Goal: Information Seeking & Learning: Learn about a topic

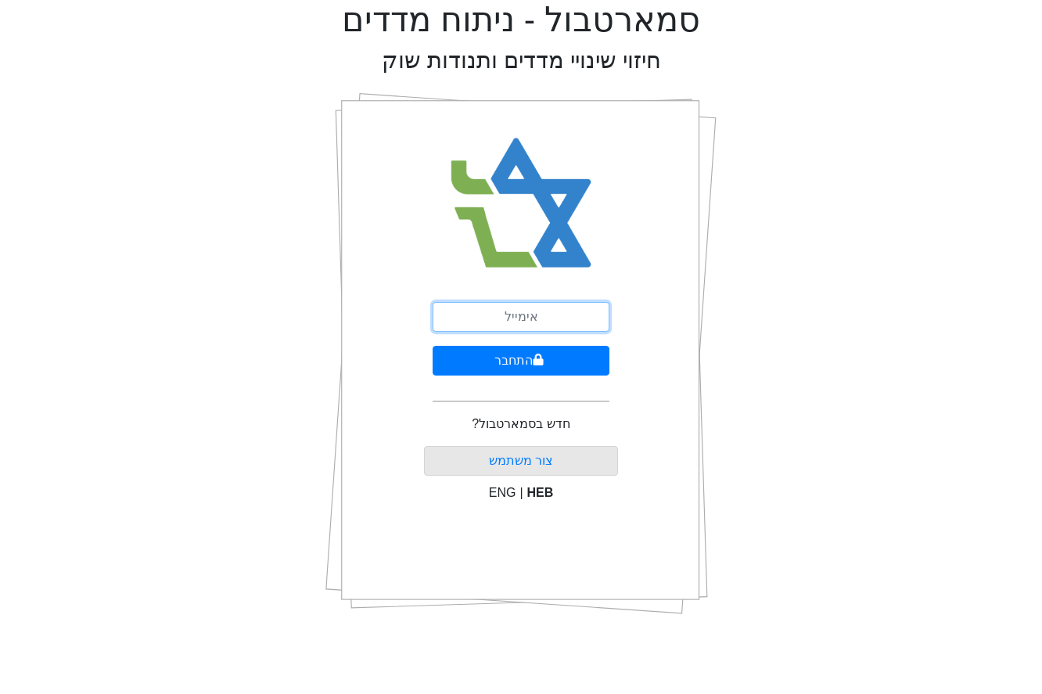
click at [542, 316] on input "email" at bounding box center [521, 317] width 177 height 30
type input "[EMAIL_ADDRESS][DOMAIN_NAME]"
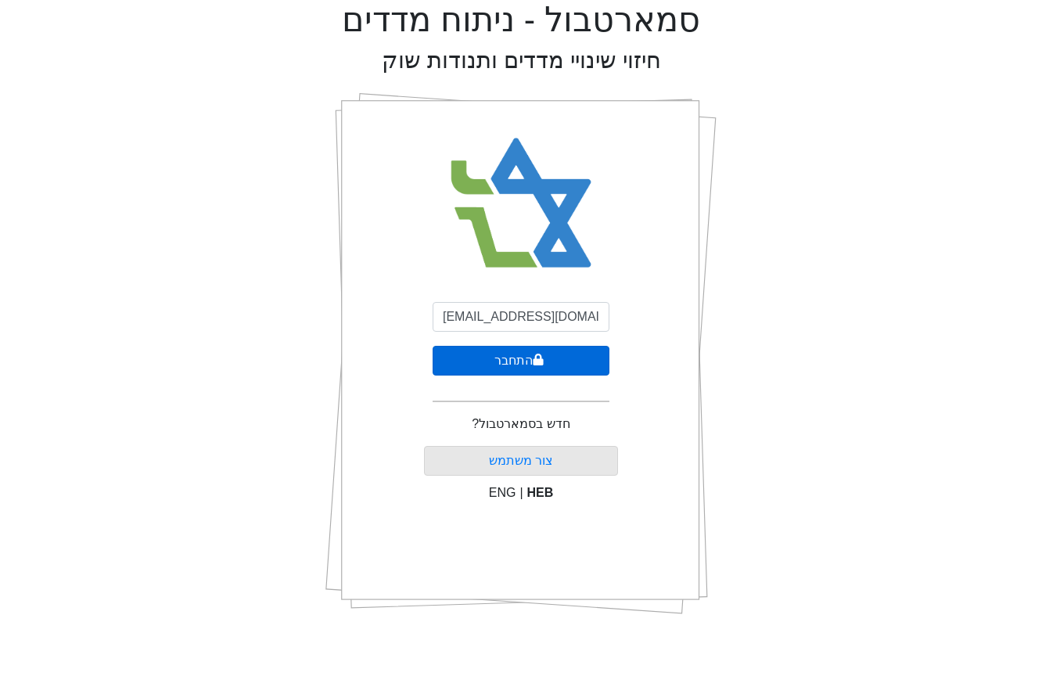
click at [537, 372] on button "התחבר" at bounding box center [521, 361] width 177 height 30
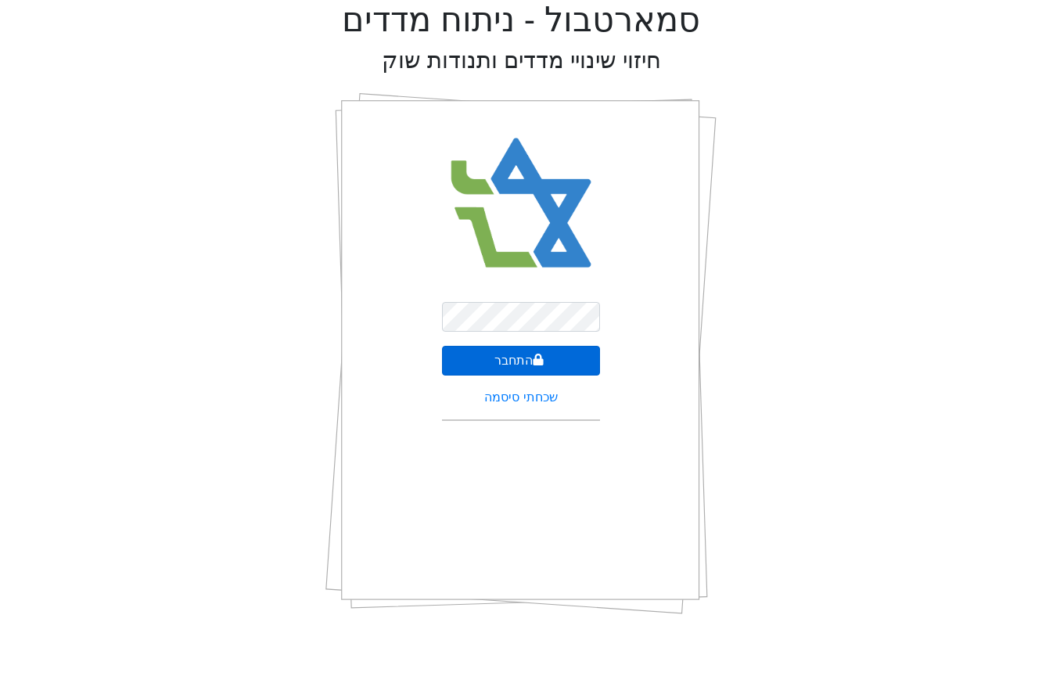
click at [552, 354] on button "התחבר" at bounding box center [521, 361] width 159 height 30
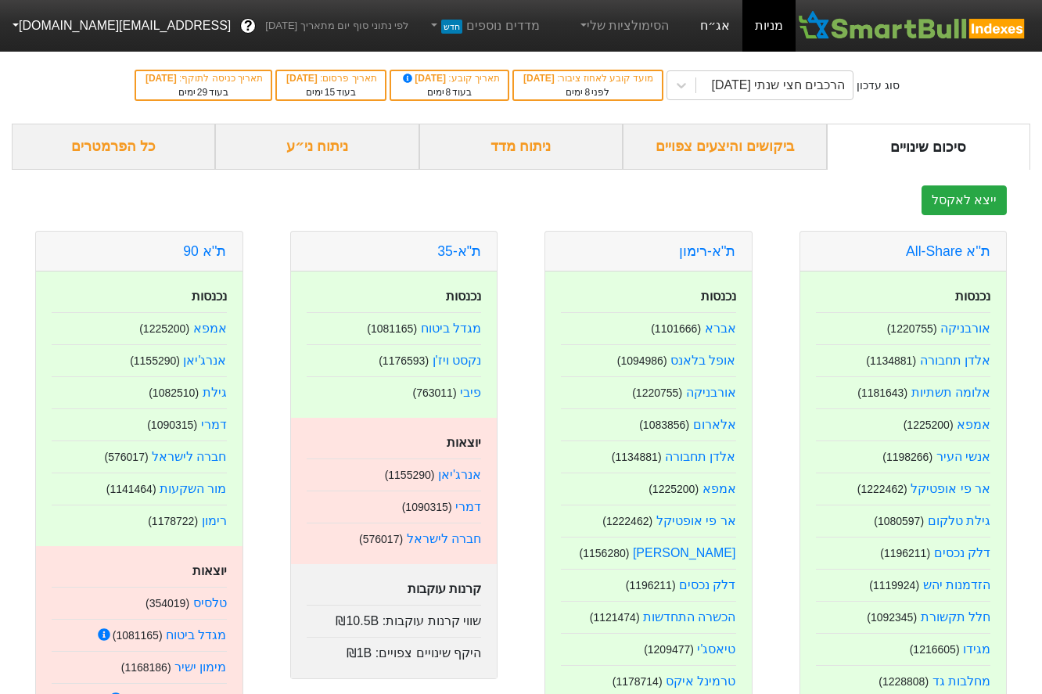
click at [717, 17] on link "אג״ח" at bounding box center [715, 26] width 55 height 52
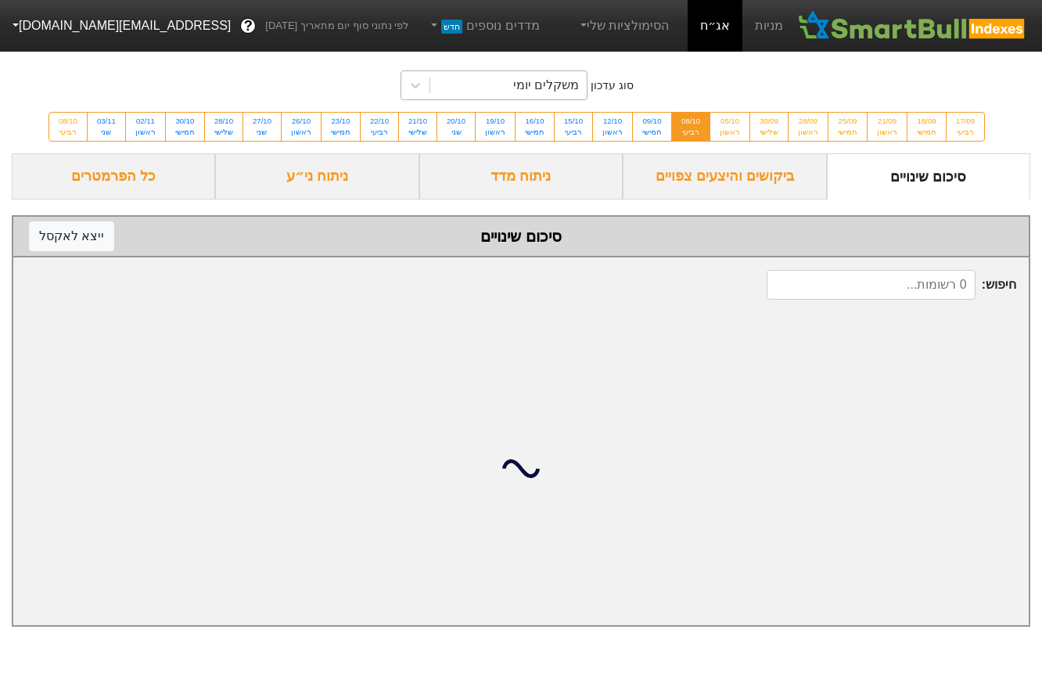
click at [534, 76] on div "משקלים יומי" at bounding box center [546, 85] width 66 height 19
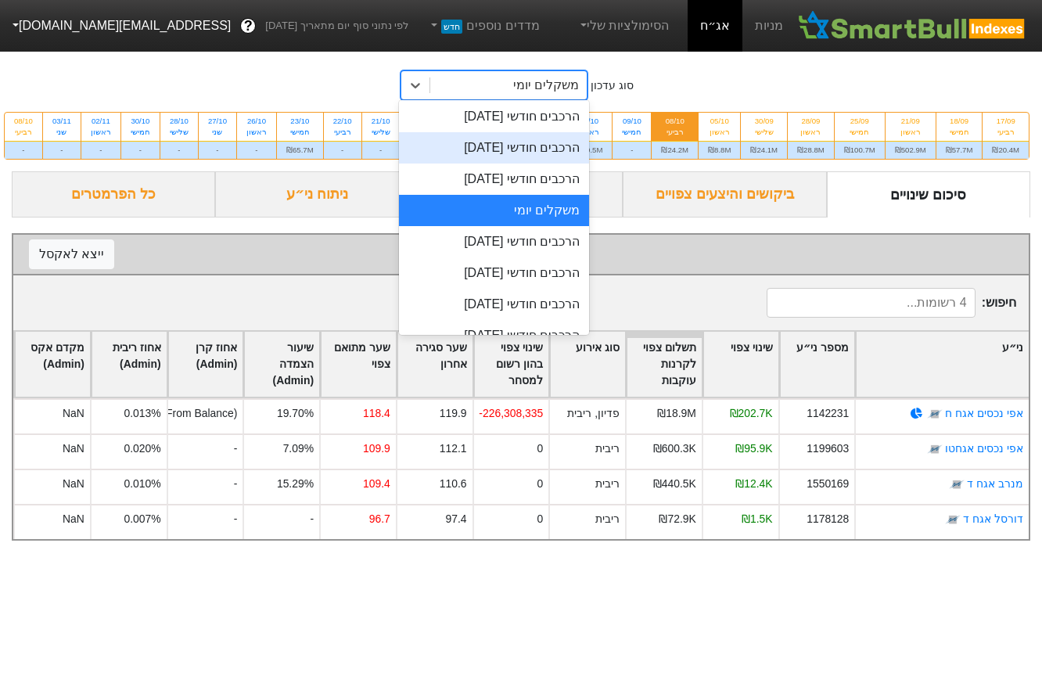
scroll to position [569, 0]
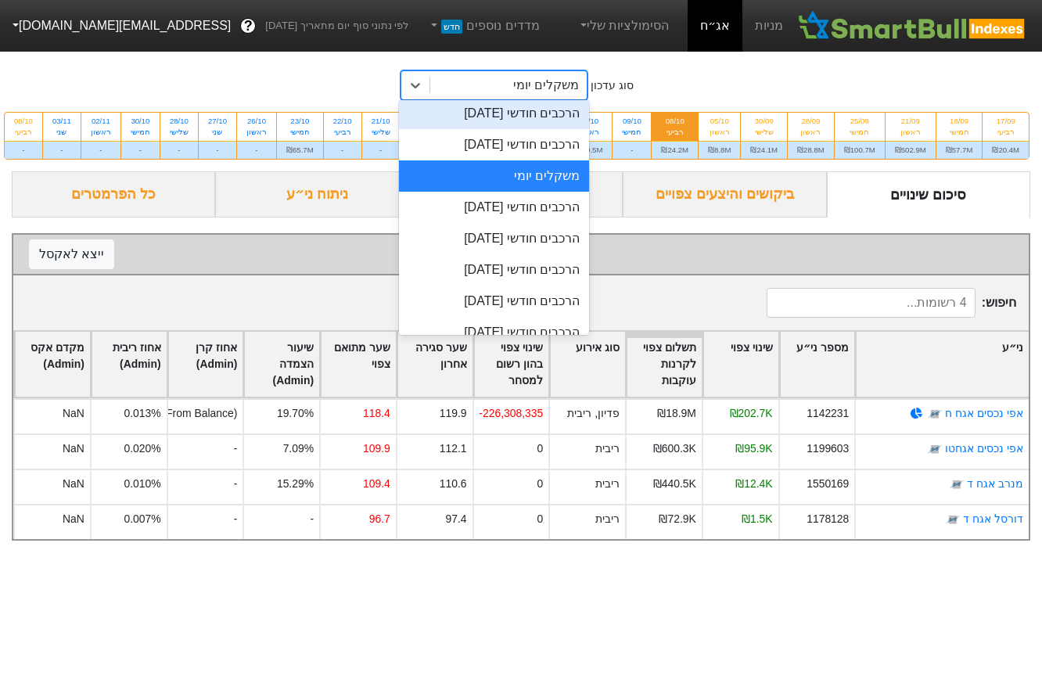
click at [540, 242] on div "הרכבים חודשי [DATE]" at bounding box center [494, 238] width 191 height 31
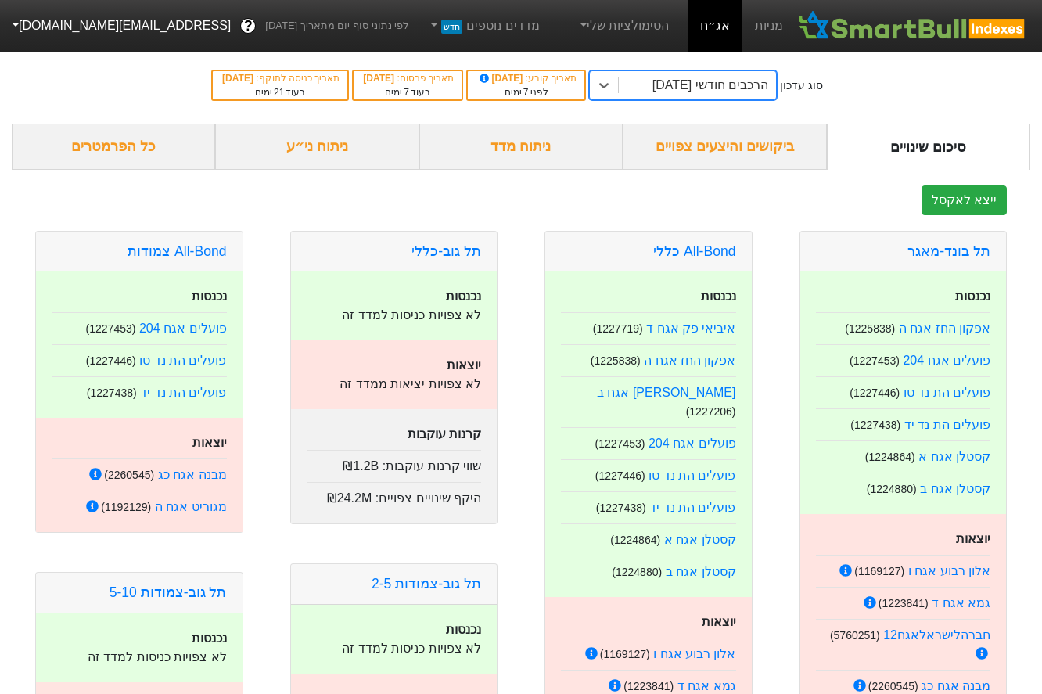
click at [347, 152] on div "ניתוח ני״ע" at bounding box center [316, 147] width 203 height 46
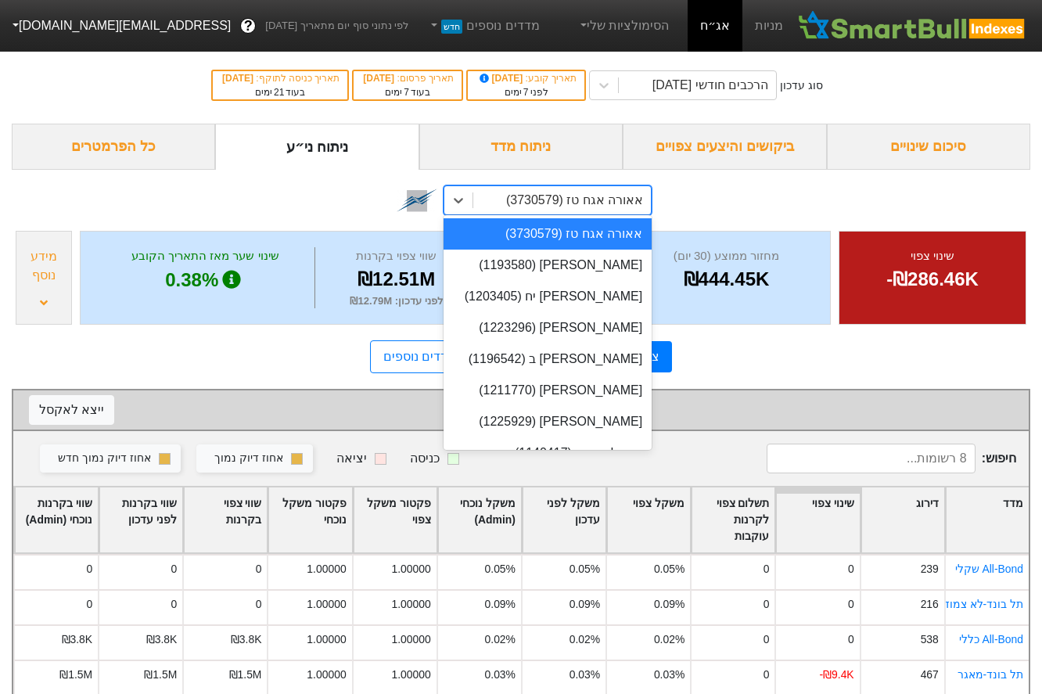
click at [562, 210] on div "אאורה אגח טז (3730579)" at bounding box center [562, 200] width 178 height 28
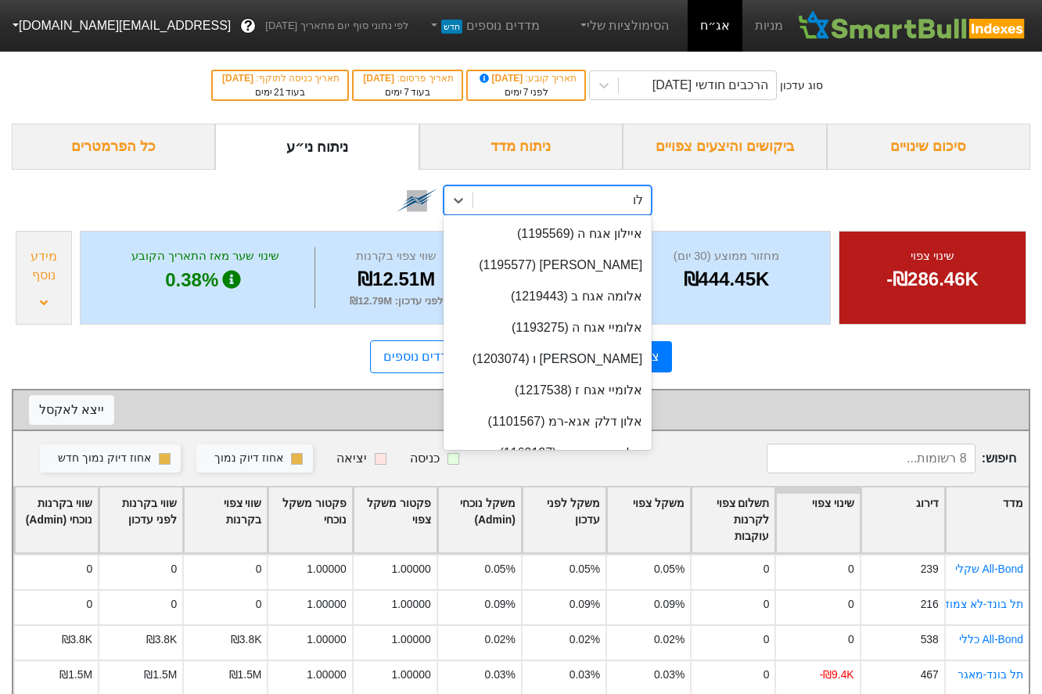
type input "ל"
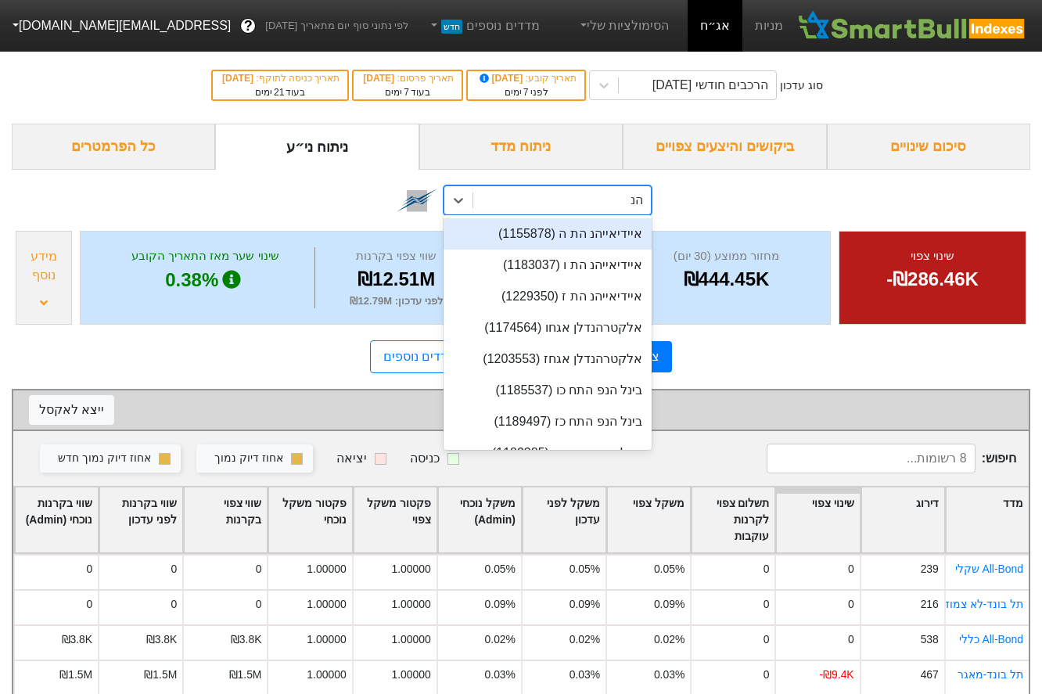
type input "הנד"
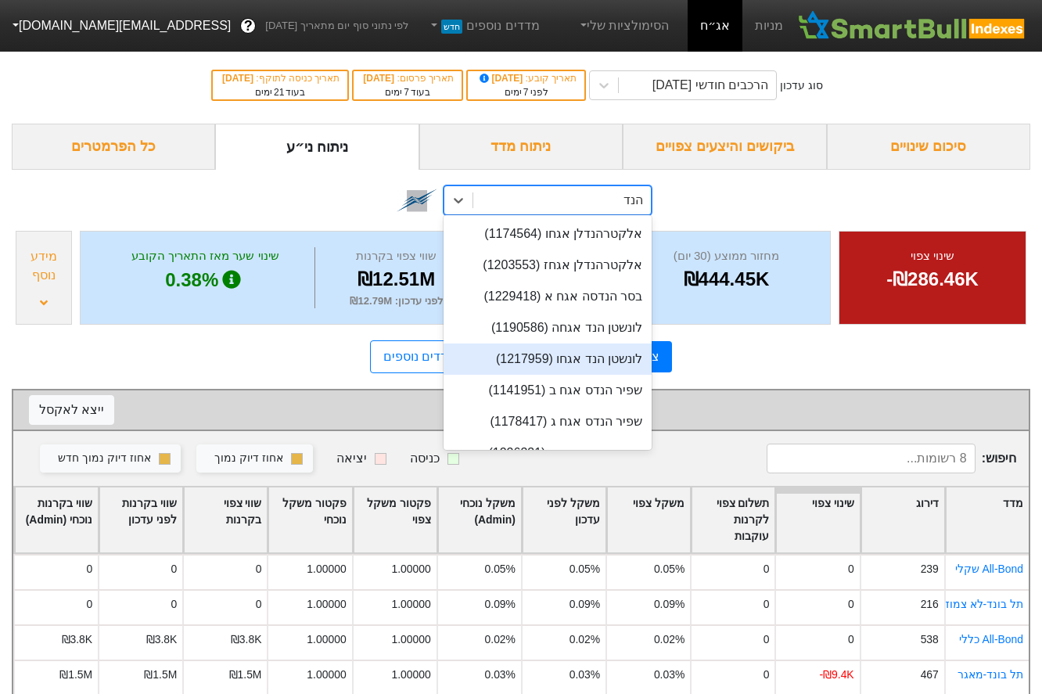
click at [559, 364] on div "לונשטן הנד אגחו (1217959)" at bounding box center [548, 358] width 208 height 31
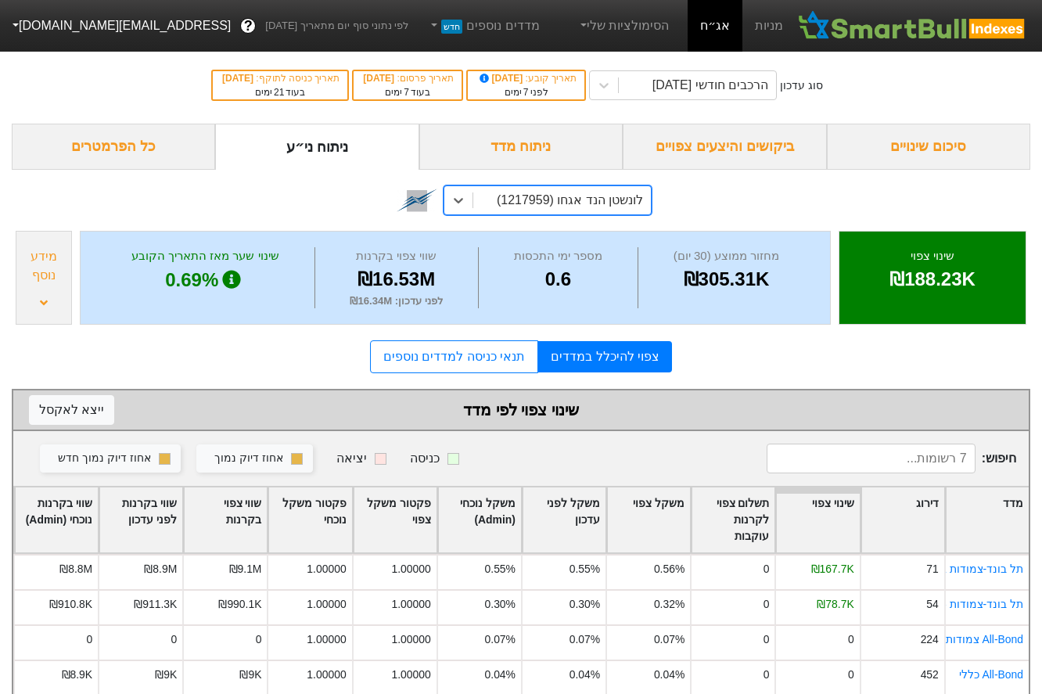
click at [43, 274] on div "מידע נוסף" at bounding box center [43, 266] width 47 height 38
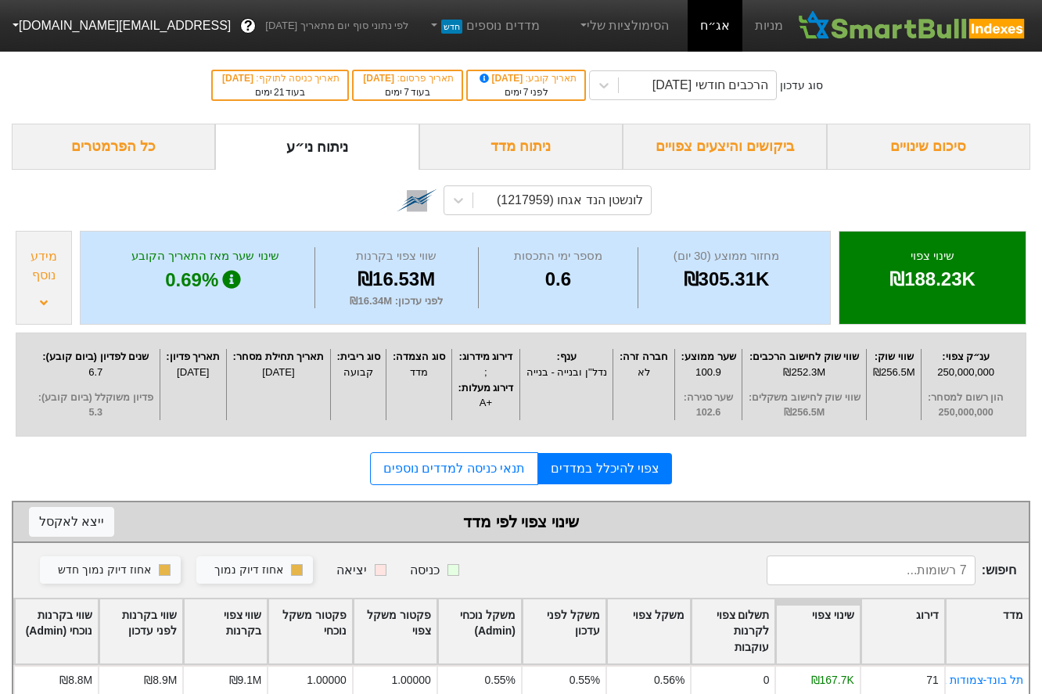
click at [43, 274] on div "מידע נוסף" at bounding box center [43, 266] width 47 height 38
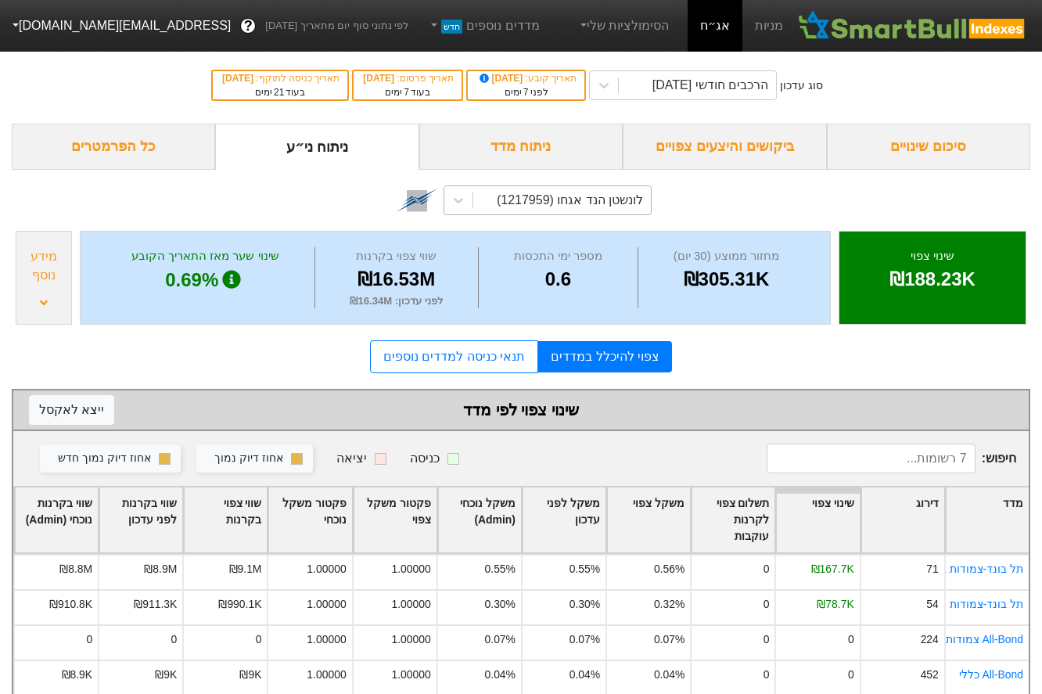
click at [534, 195] on div "לונשטן הנד אגחו (1217959)" at bounding box center [570, 200] width 146 height 19
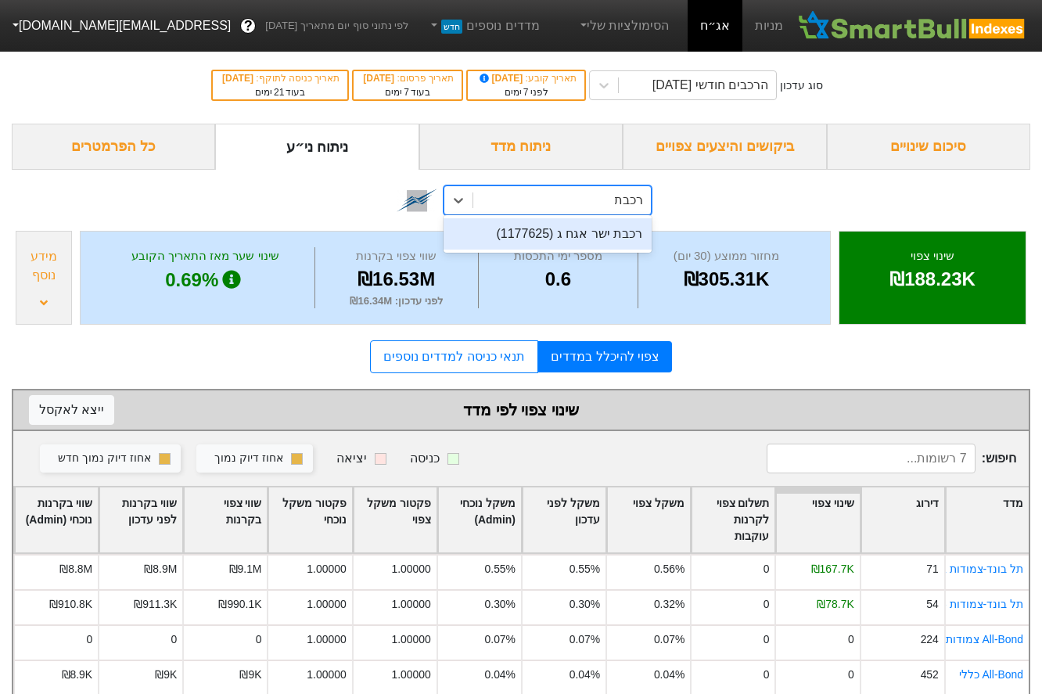
type input "רכבת"
click at [553, 238] on div "רכבת ישר אגח ג (1177625)" at bounding box center [548, 233] width 208 height 31
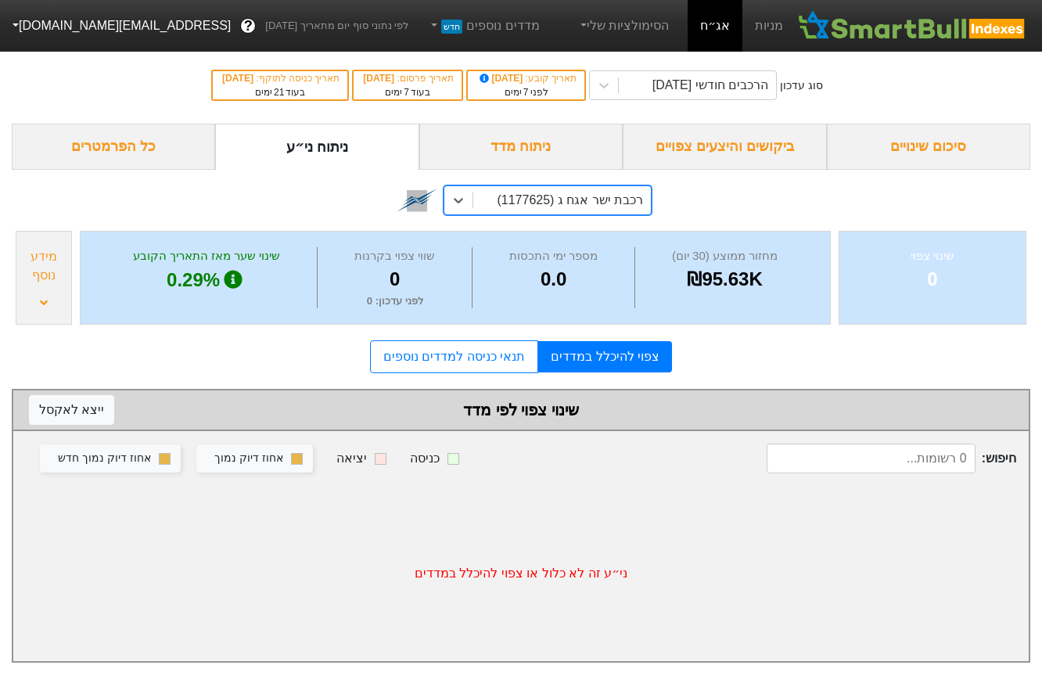
click at [56, 282] on div "מידע נוסף" at bounding box center [43, 266] width 47 height 38
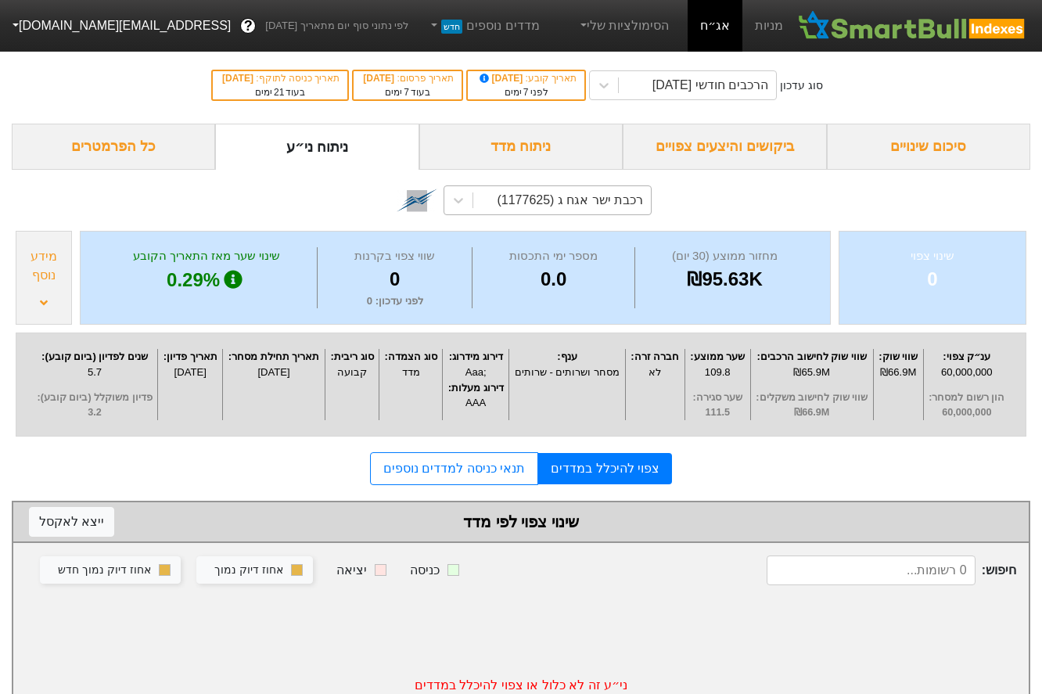
click at [56, 282] on div "מידע נוסף" at bounding box center [43, 266] width 47 height 38
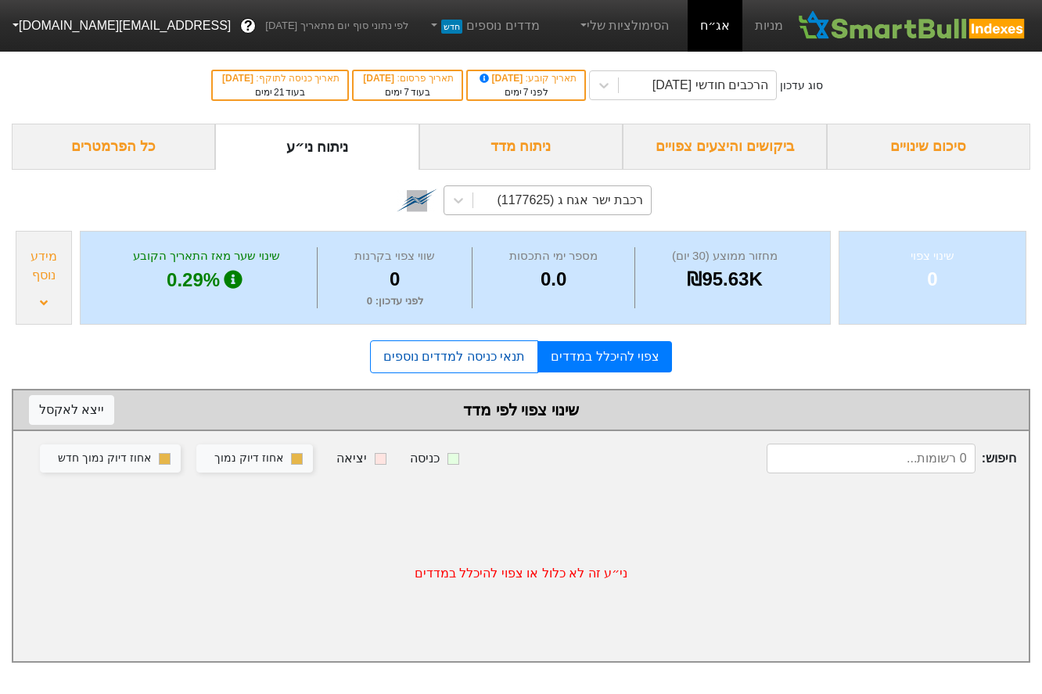
click at [487, 359] on link "תנאי כניסה למדדים נוספים" at bounding box center [454, 356] width 168 height 33
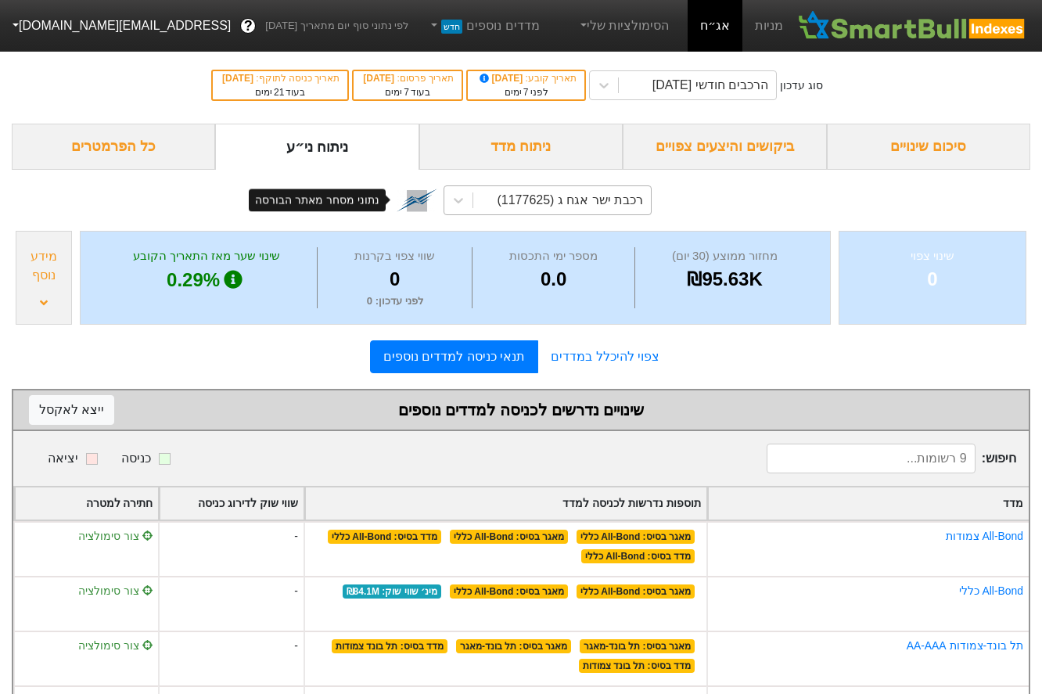
click at [419, 203] on img at bounding box center [417, 200] width 41 height 41
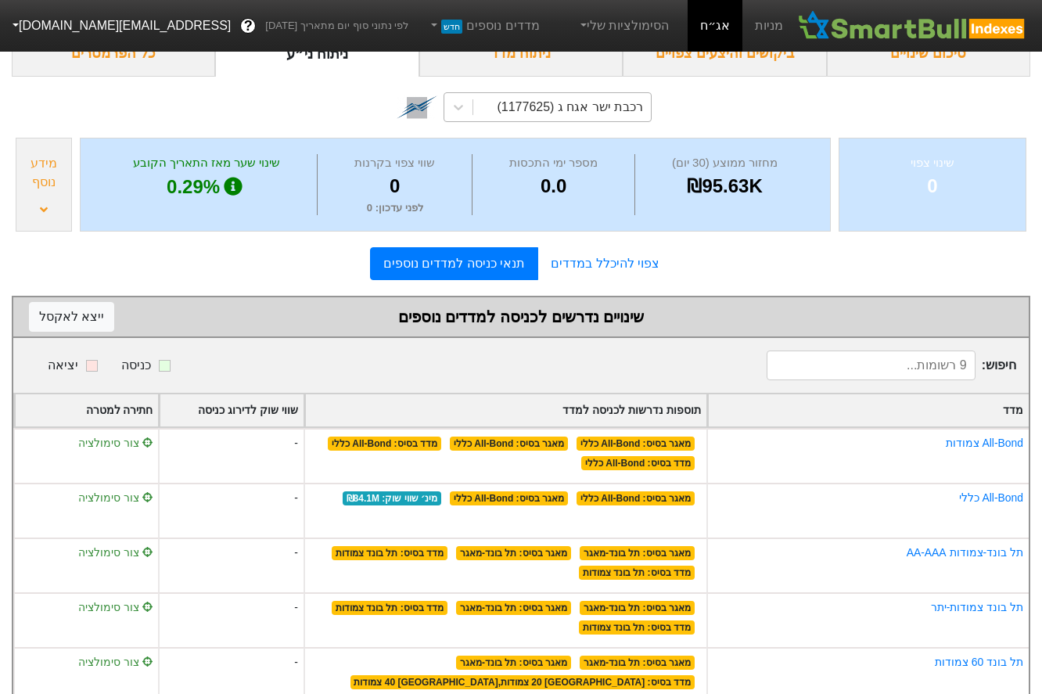
click at [516, 108] on div "רכבת ישר אגח ג (1177625)" at bounding box center [570, 107] width 146 height 19
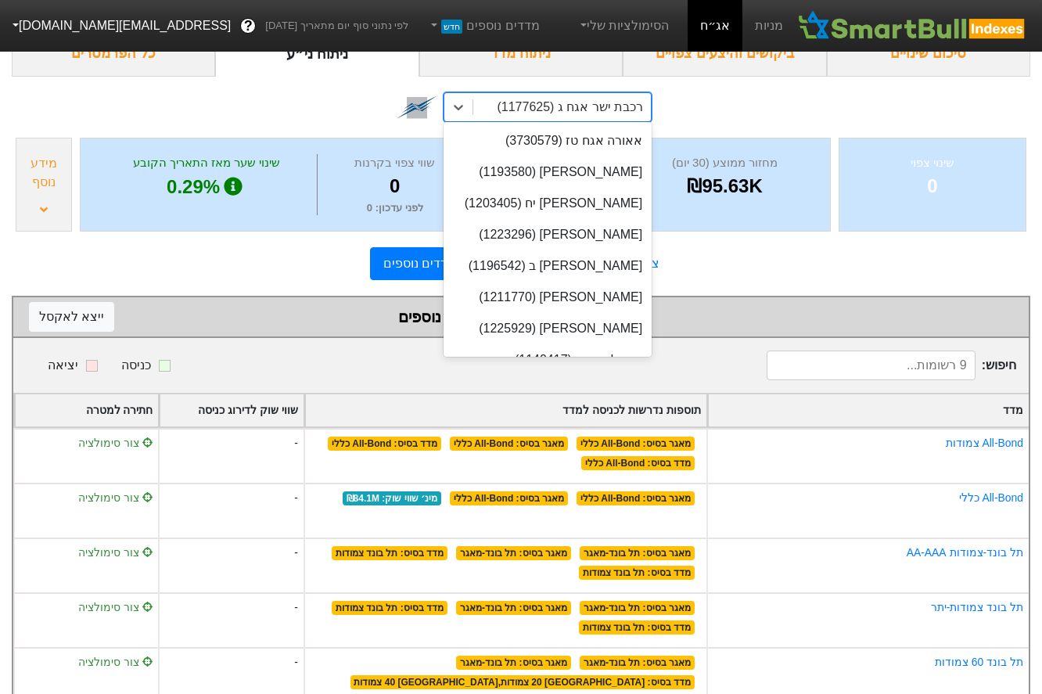
scroll to position [27254, 0]
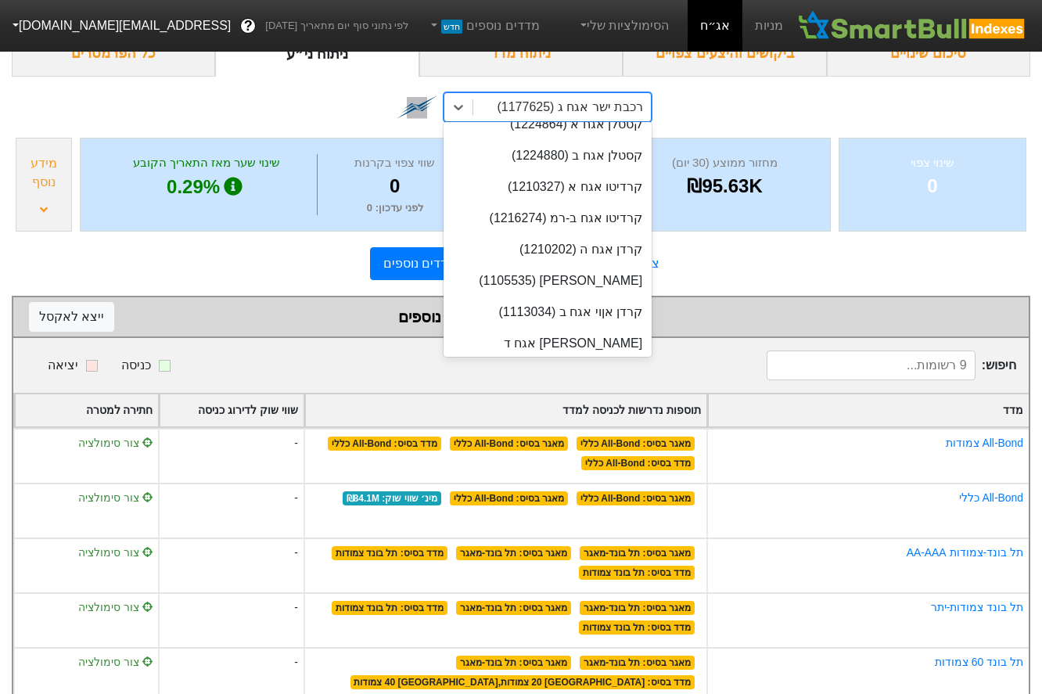
paste input "1220482"
type input "1220482"
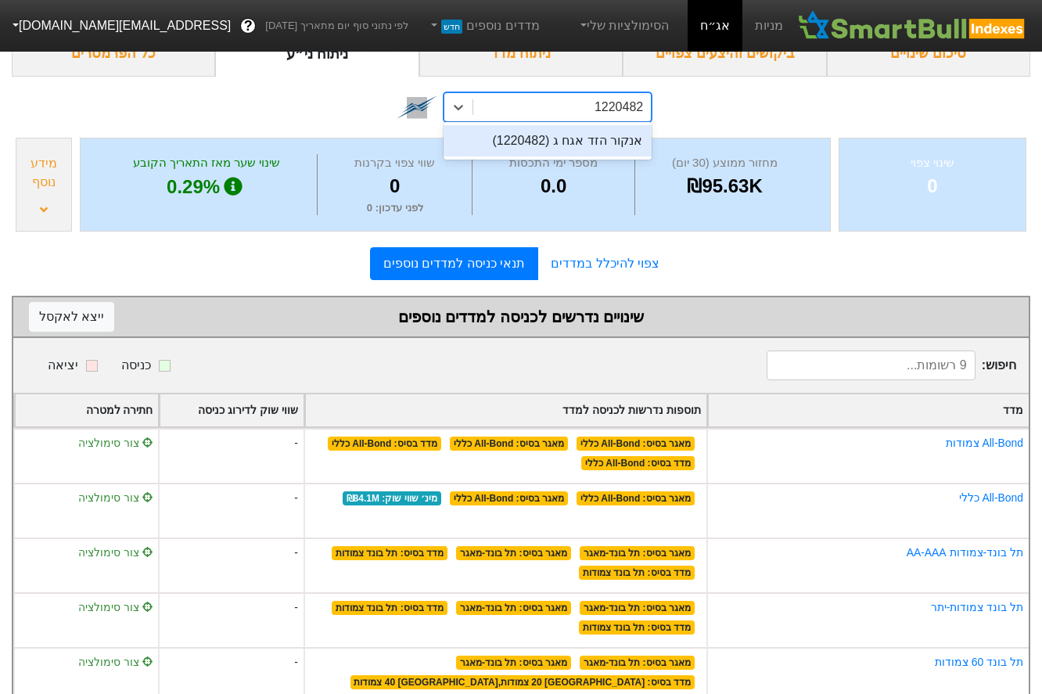
click at [539, 138] on div "אנקור הזד אגח ג (1220482)" at bounding box center [548, 140] width 208 height 31
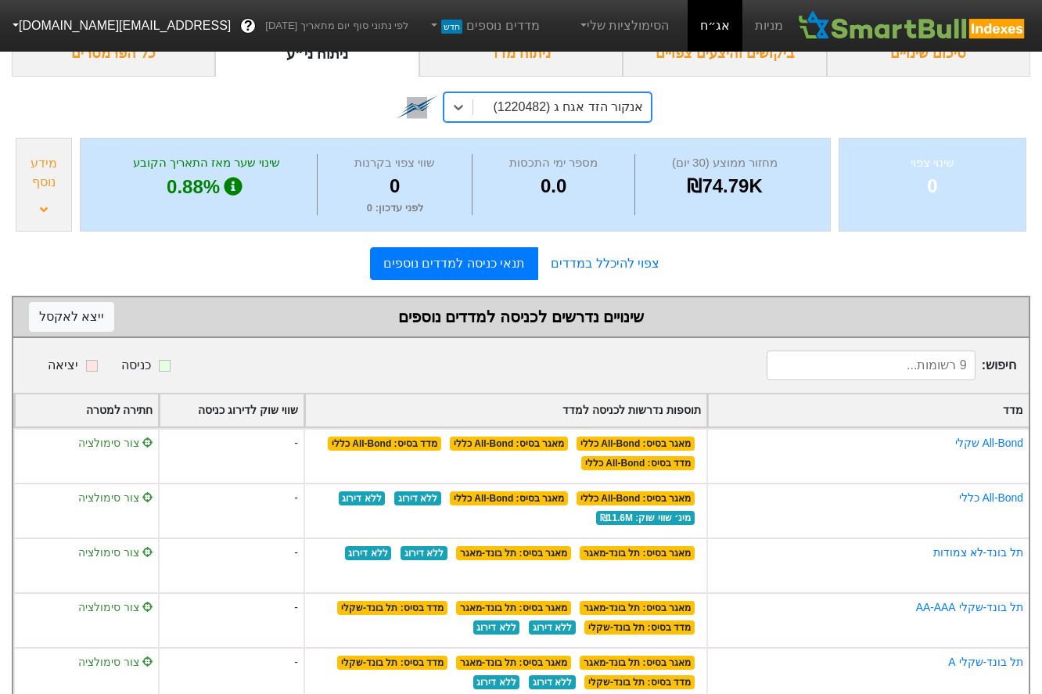
click at [28, 182] on div "מידע נוסף" at bounding box center [43, 173] width 47 height 38
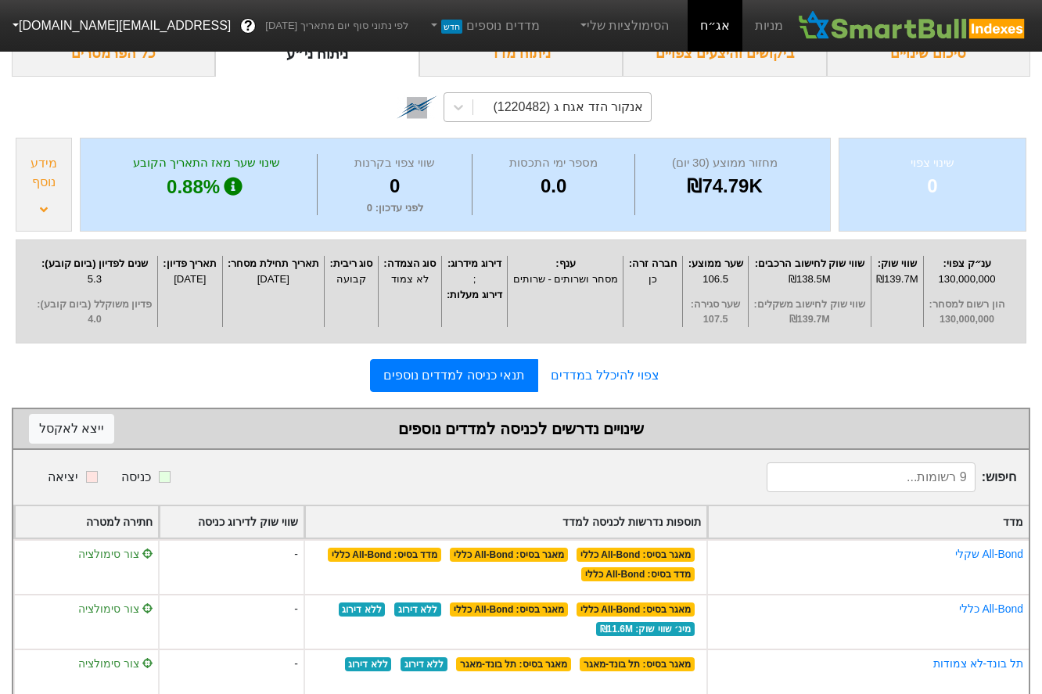
click at [28, 182] on div "מידע נוסף" at bounding box center [43, 173] width 47 height 38
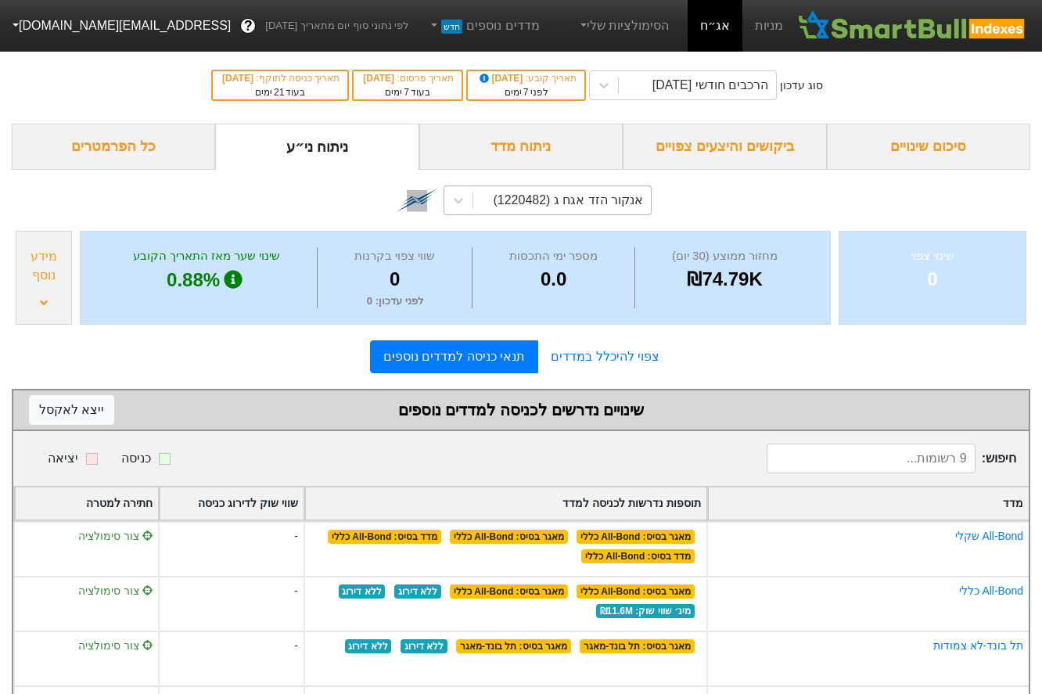
click at [541, 206] on div "אנקור הזד אגח ג (1220482)" at bounding box center [568, 200] width 150 height 19
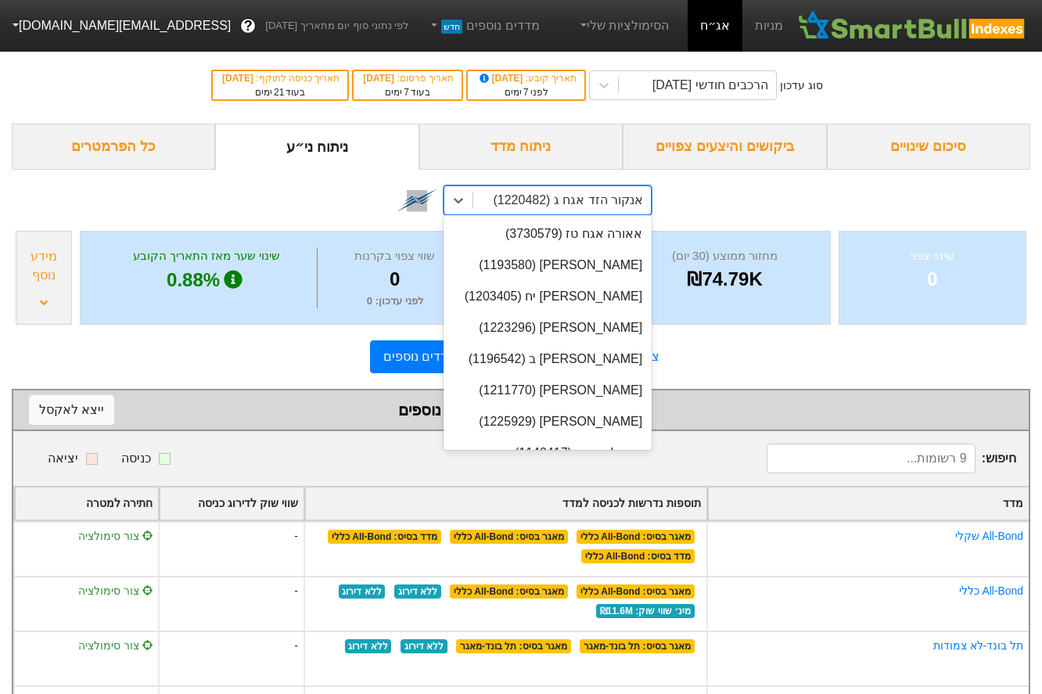
scroll to position [3847, 0]
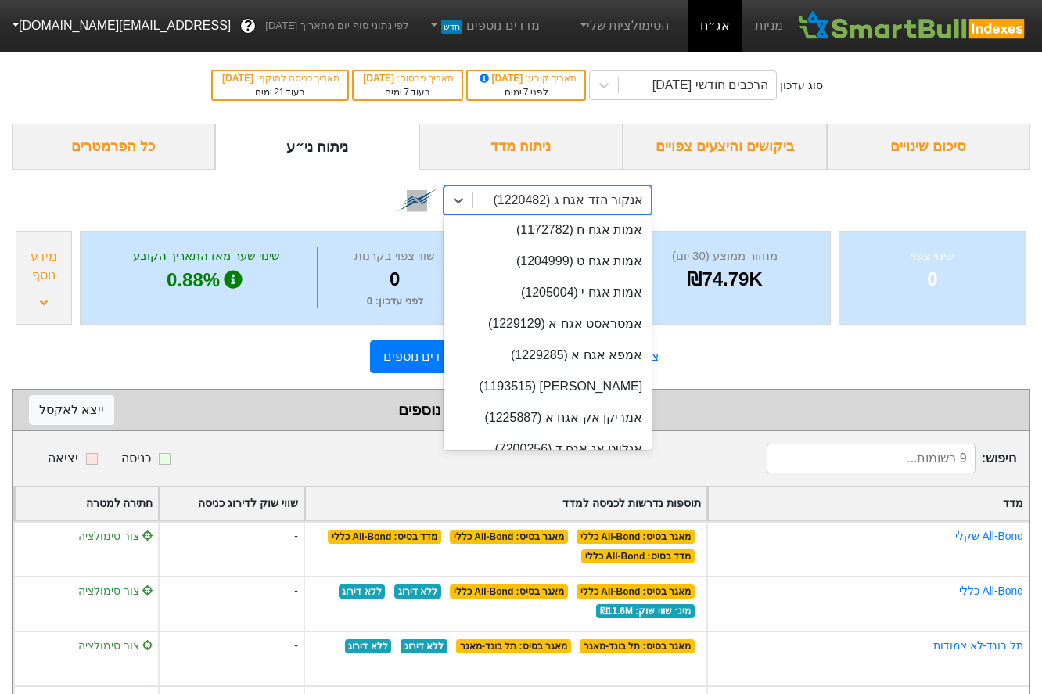
paste input "1188739"
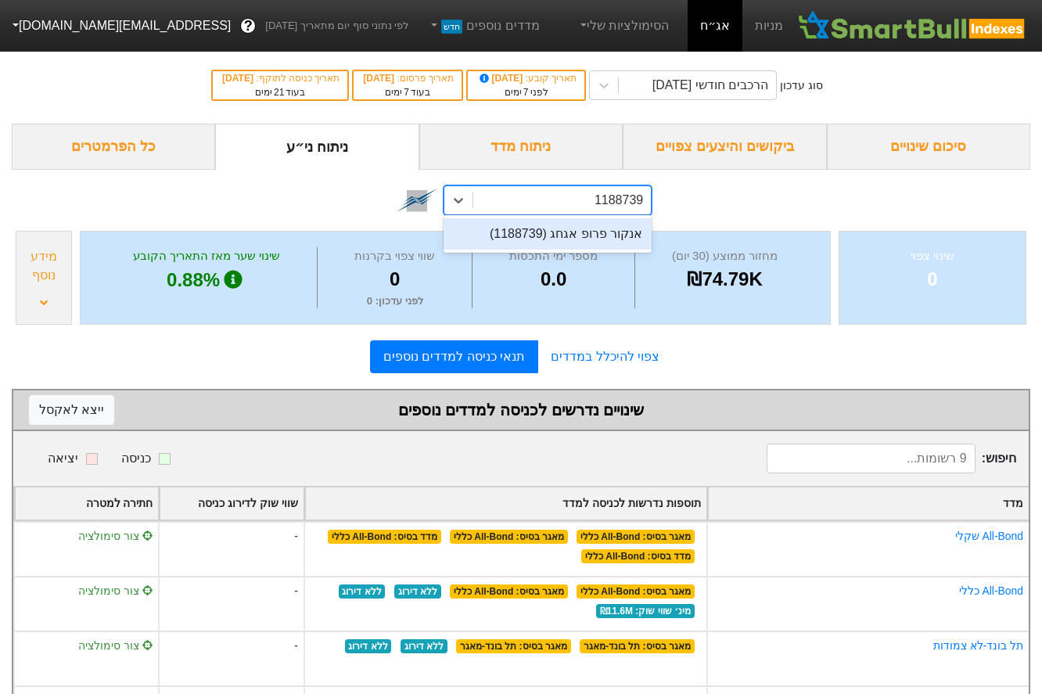
type input "1188739"
click at [846, 197] on div "option אנקור הזד אגח ג (1220482), selected. option [PERSON_NAME] אגחג (1188739)…" at bounding box center [521, 198] width 1019 height 57
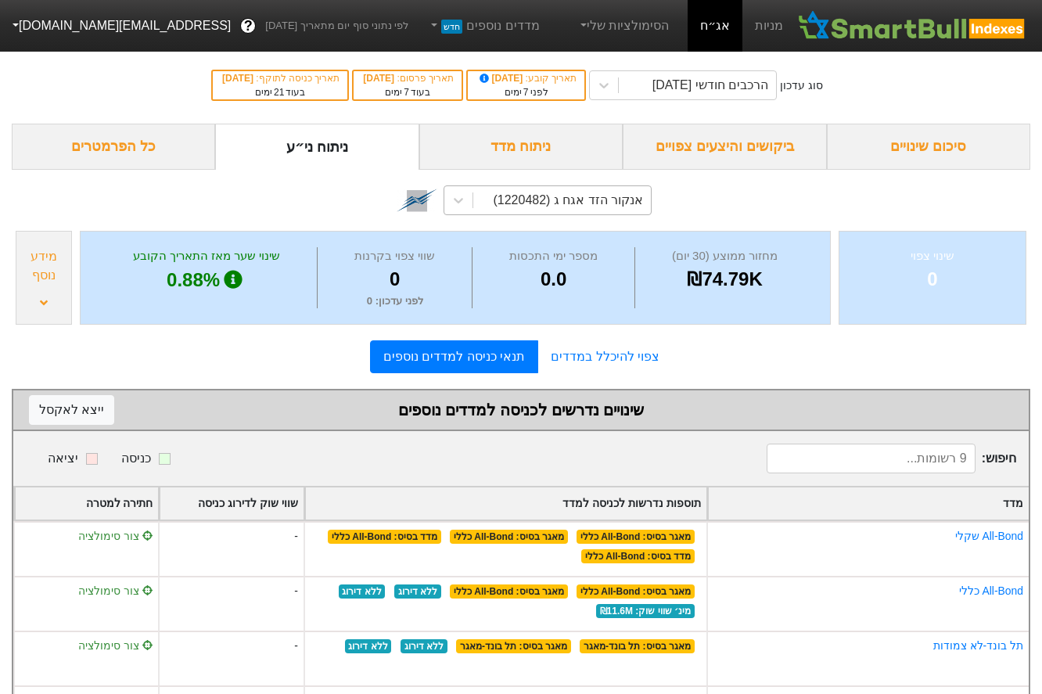
click at [616, 200] on div "אנקור הזד אגח ג (1220482)" at bounding box center [568, 200] width 150 height 19
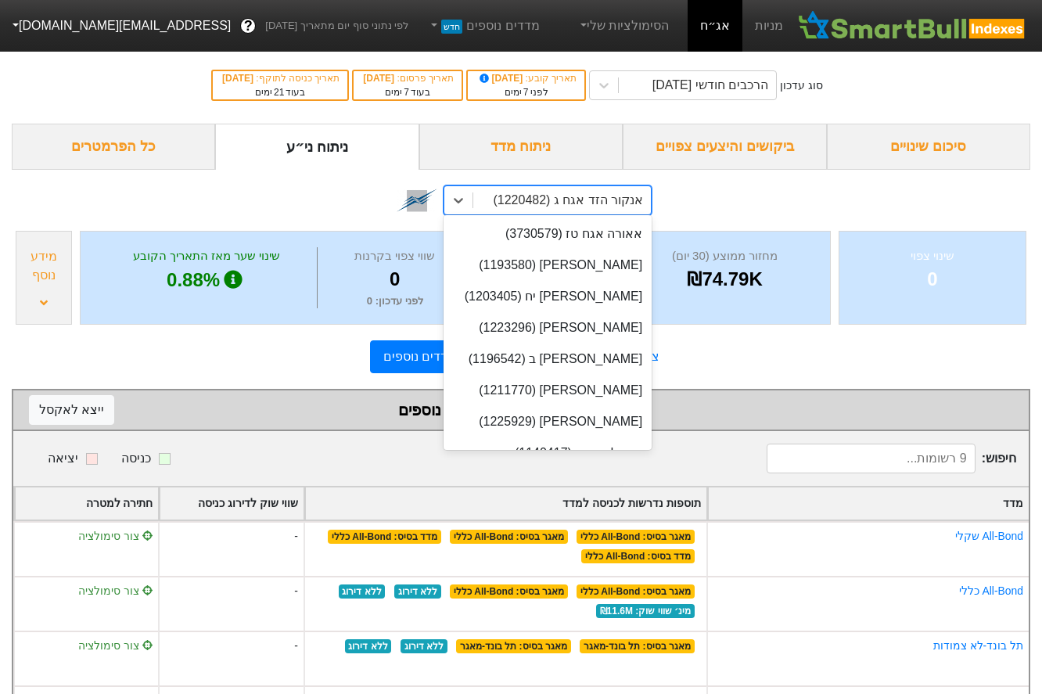
scroll to position [3847, 0]
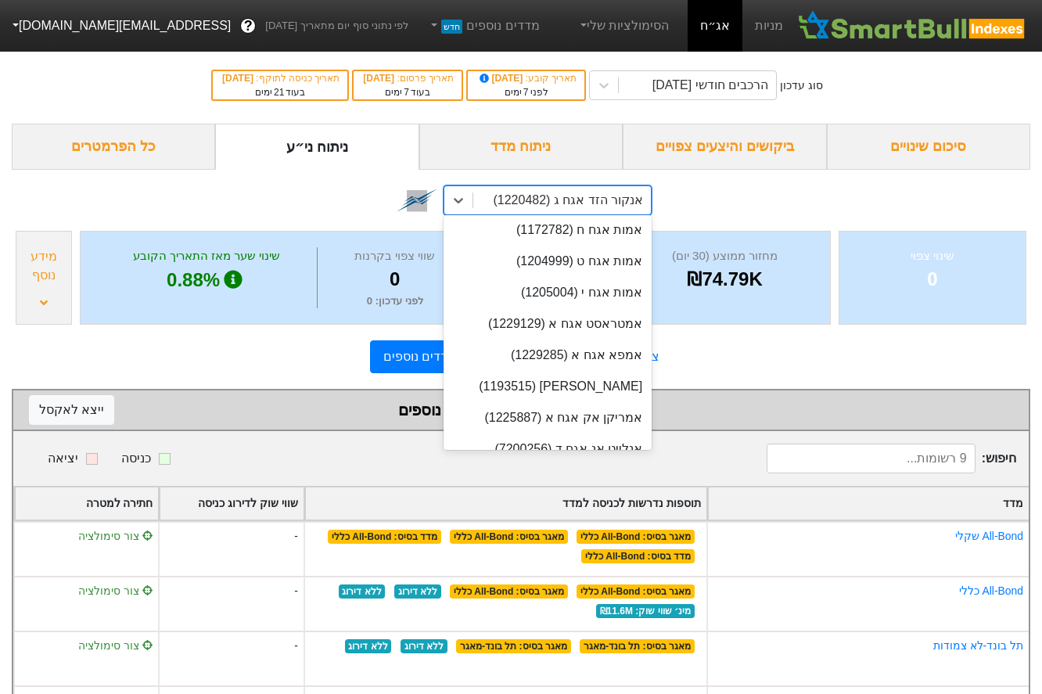
paste input "1220482"
type input "1220482"
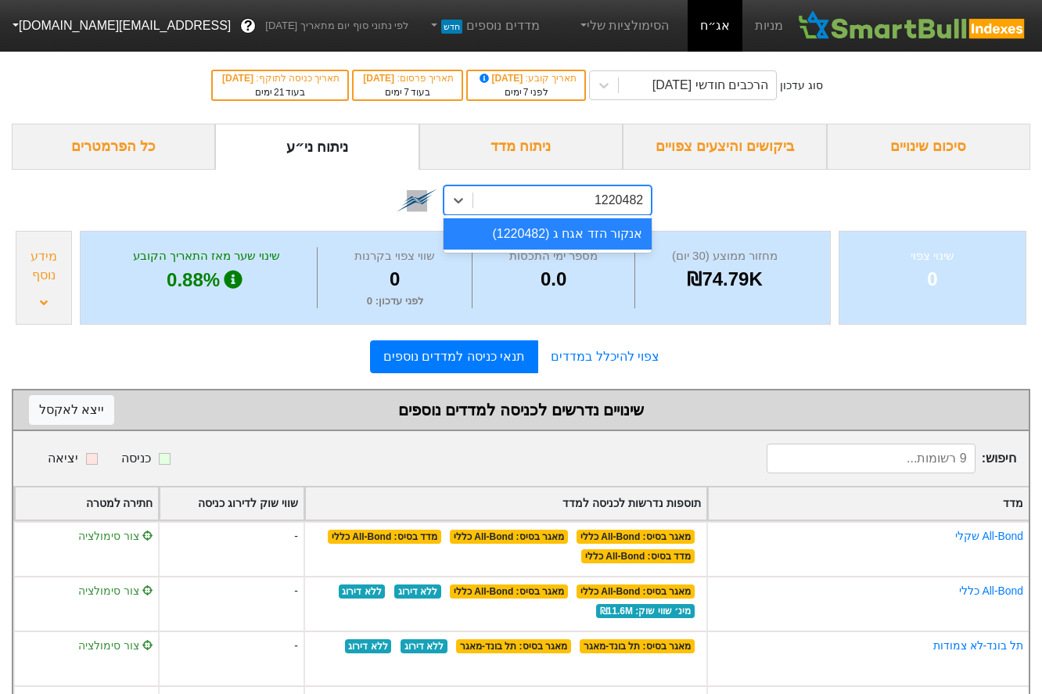
scroll to position [0, 0]
click at [603, 233] on div "אנקור הזד אגח ג (1220482)" at bounding box center [548, 233] width 208 height 31
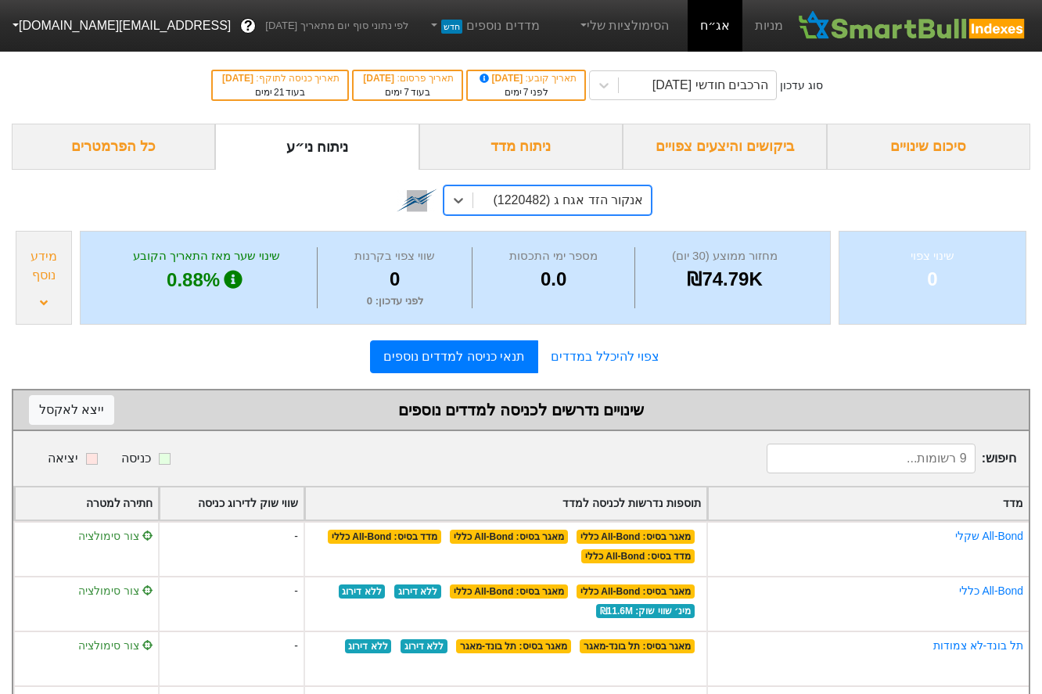
click at [567, 208] on div "אנקור הזד אגח ג (1220482)" at bounding box center [568, 200] width 150 height 19
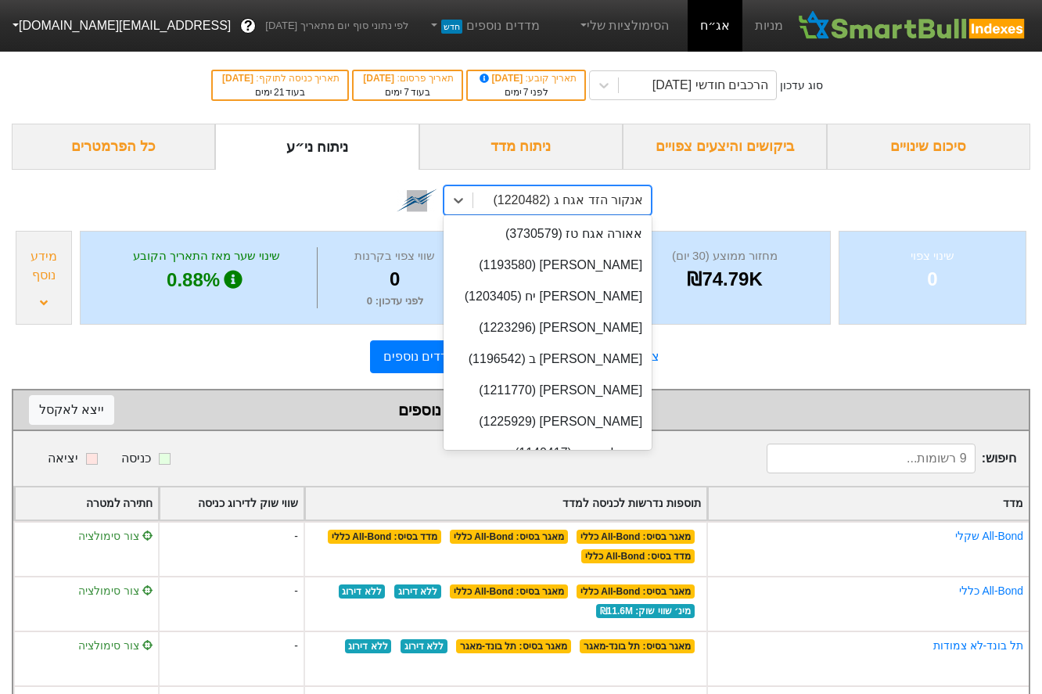
scroll to position [3847, 0]
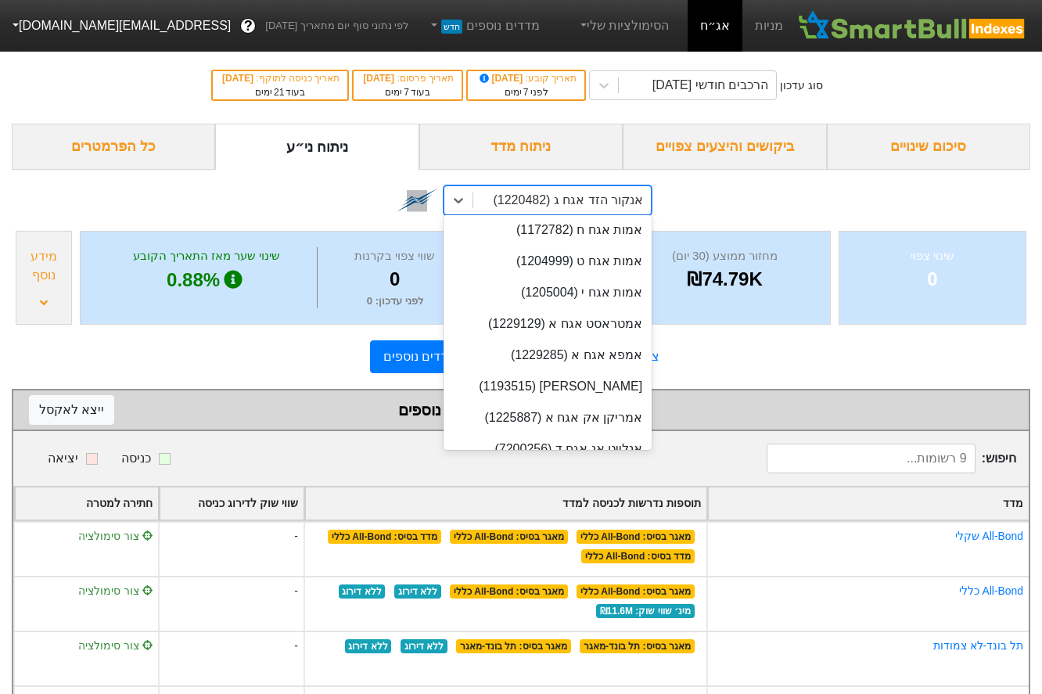
paste input "1220482"
type input "1220482"
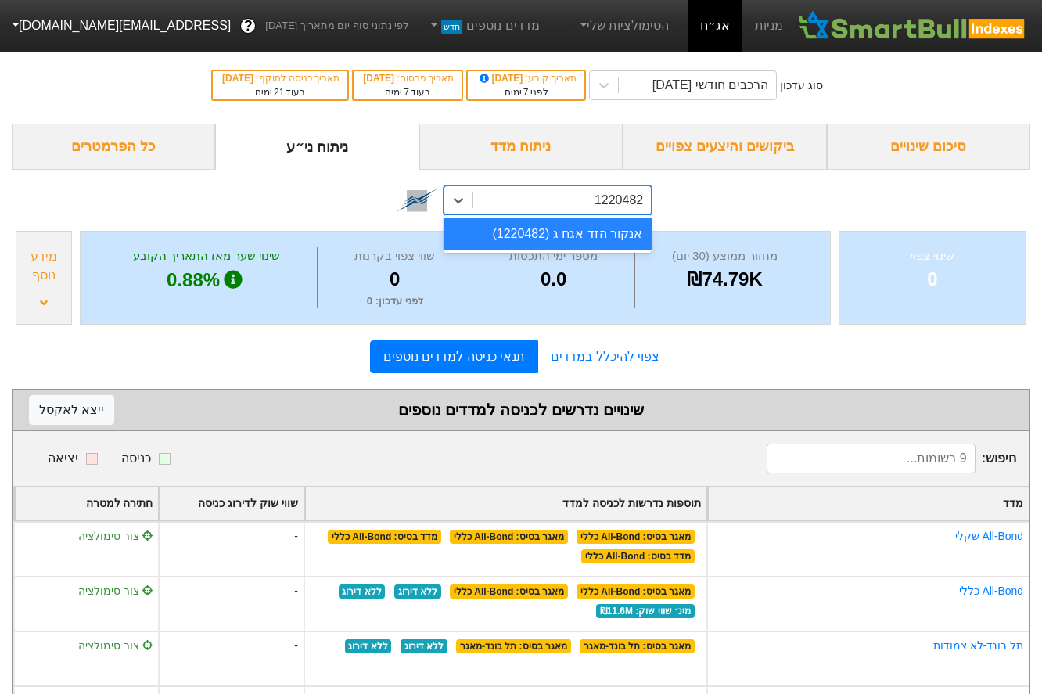
scroll to position [0, 0]
click at [586, 242] on div "אנקור הזד אגח ג (1220482)" at bounding box center [548, 233] width 208 height 31
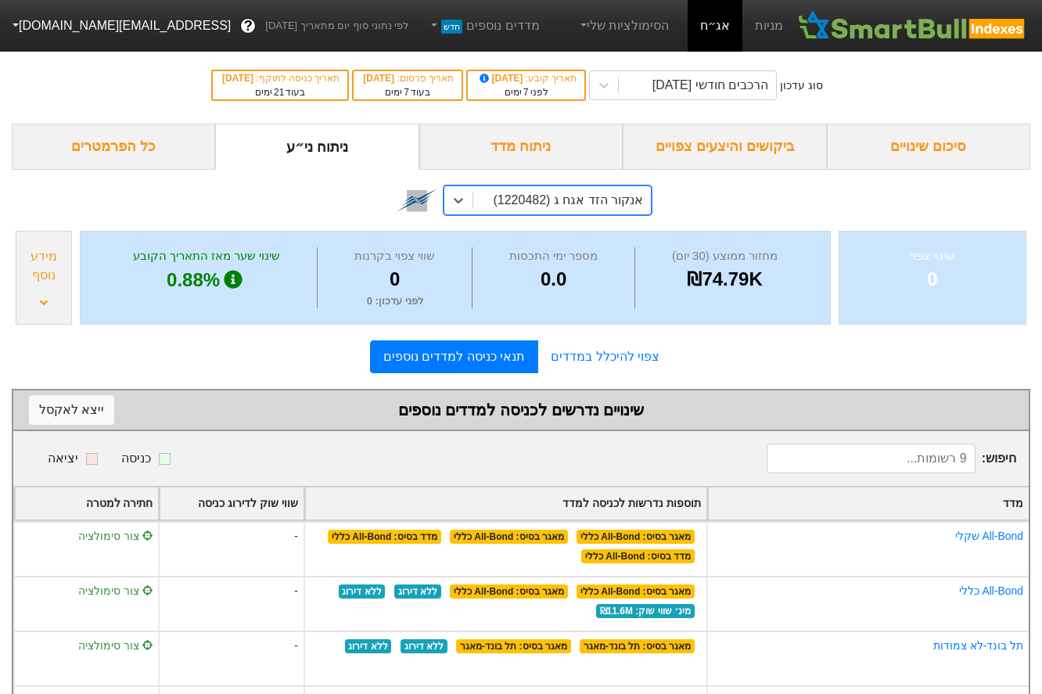
click at [30, 270] on div "מידע נוסף" at bounding box center [43, 266] width 47 height 38
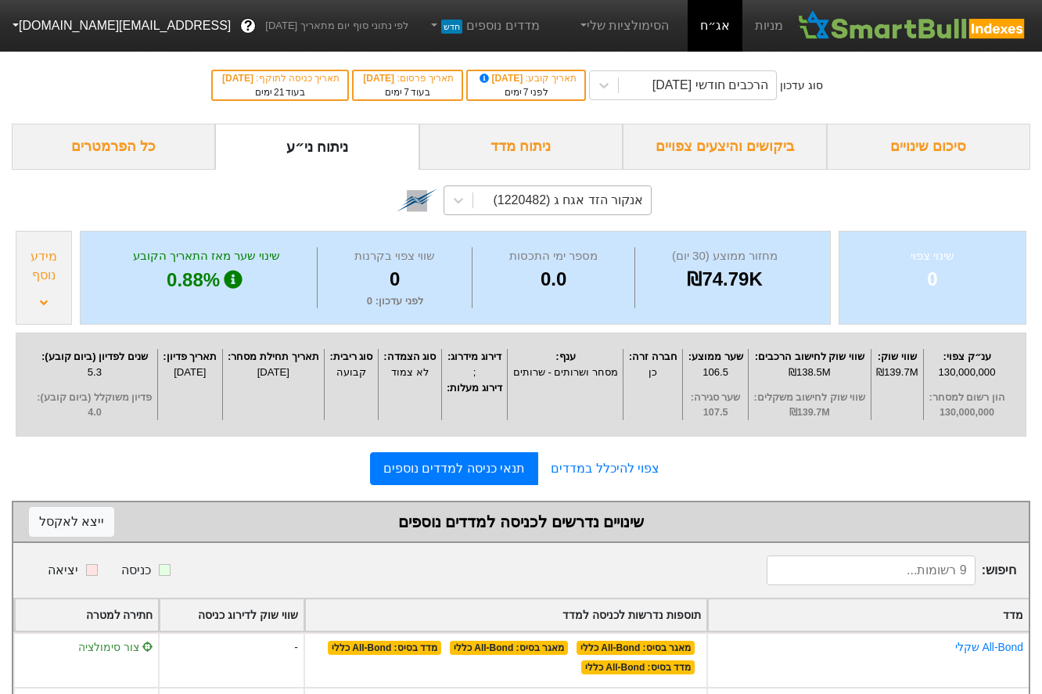
click at [30, 270] on div "מידע נוסף" at bounding box center [43, 266] width 47 height 38
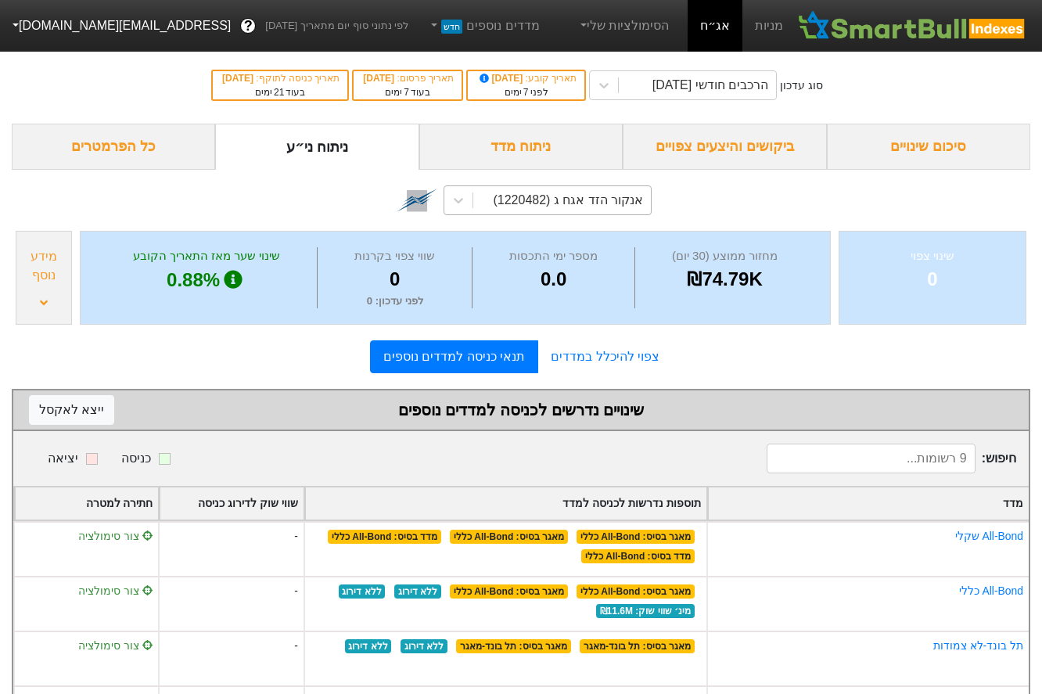
click at [589, 203] on div "אנקור הזד אגח ג (1220482)" at bounding box center [568, 200] width 150 height 19
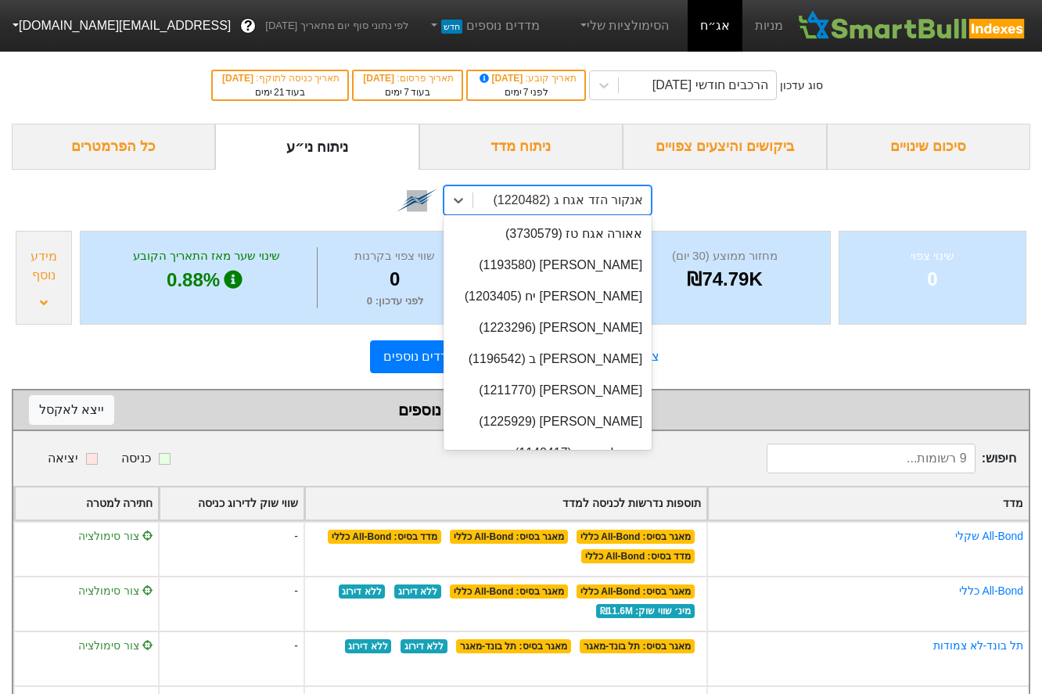
scroll to position [3847, 0]
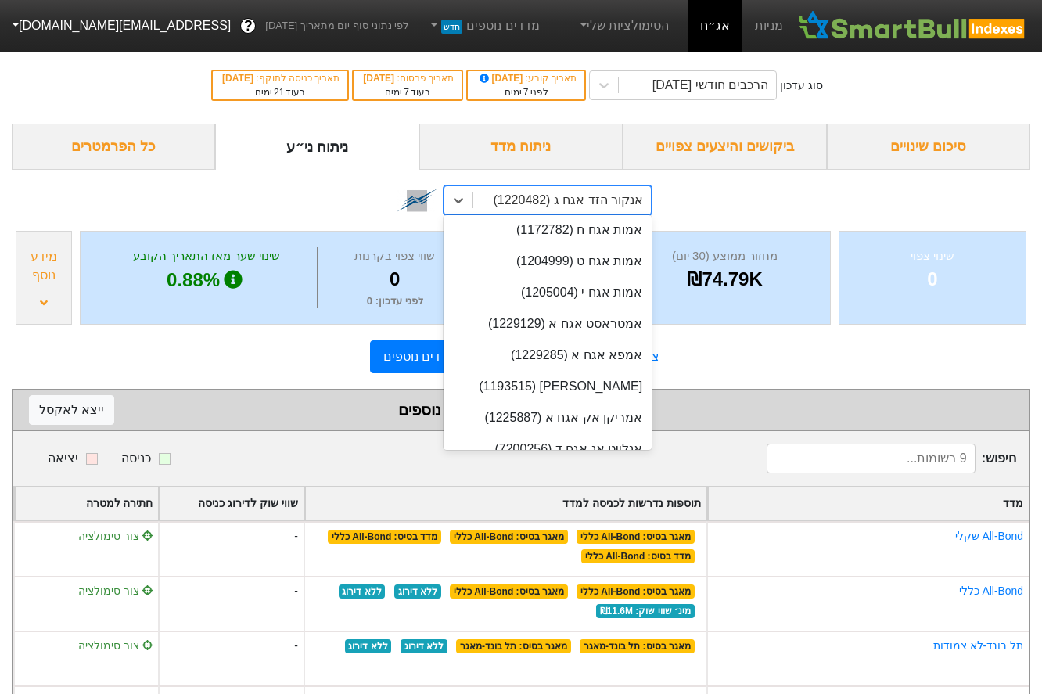
paste input "1223841"
type input "1223841"
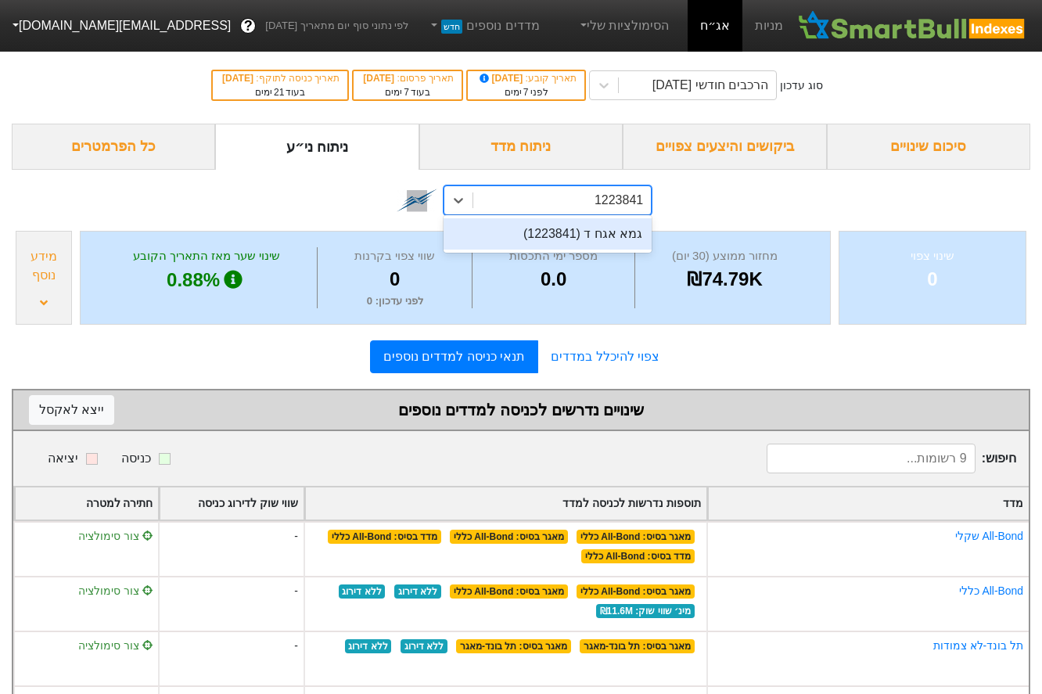
scroll to position [0, 0]
click at [591, 230] on div "גמא אגח ד (1223841)" at bounding box center [548, 233] width 208 height 31
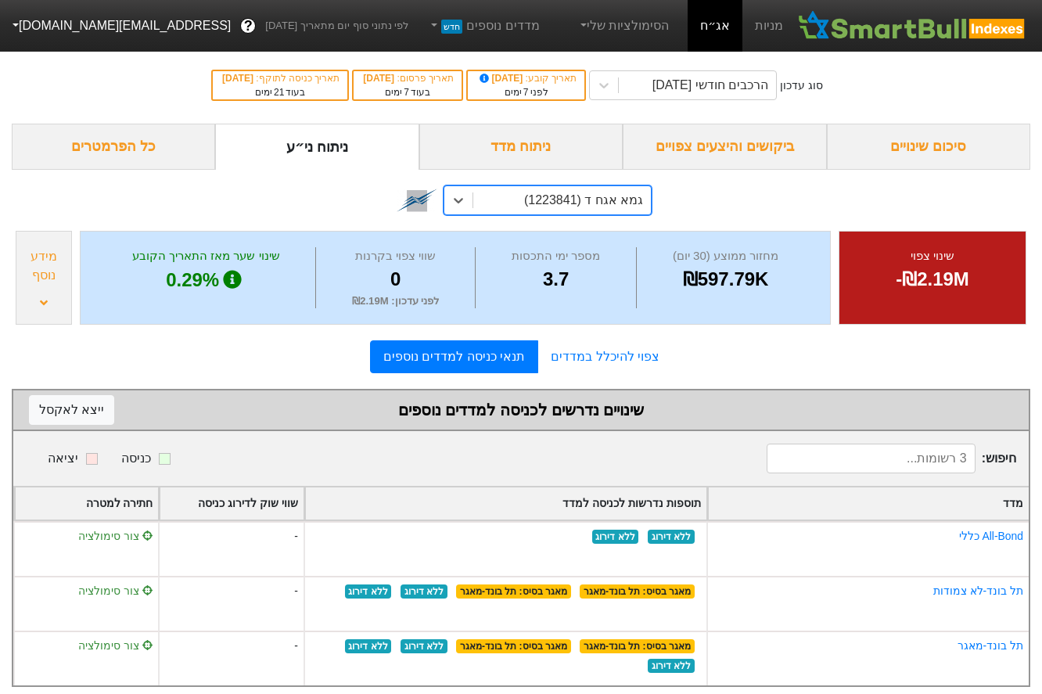
click at [49, 283] on div "מידע נוסף" at bounding box center [43, 266] width 47 height 38
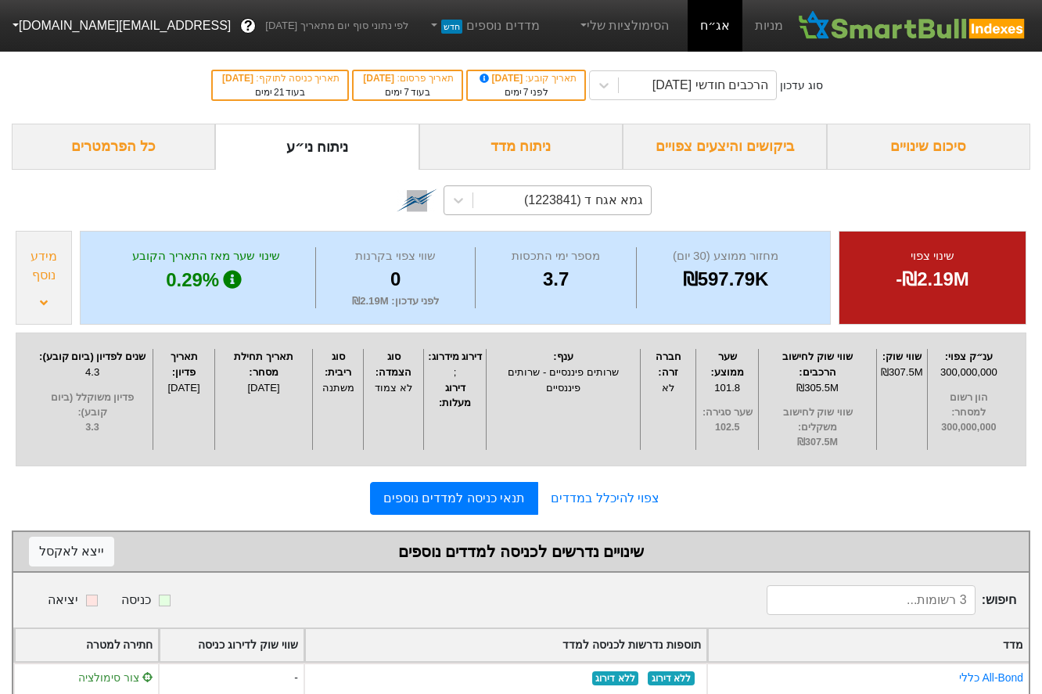
click at [49, 283] on div "מידע נוסף" at bounding box center [43, 266] width 47 height 38
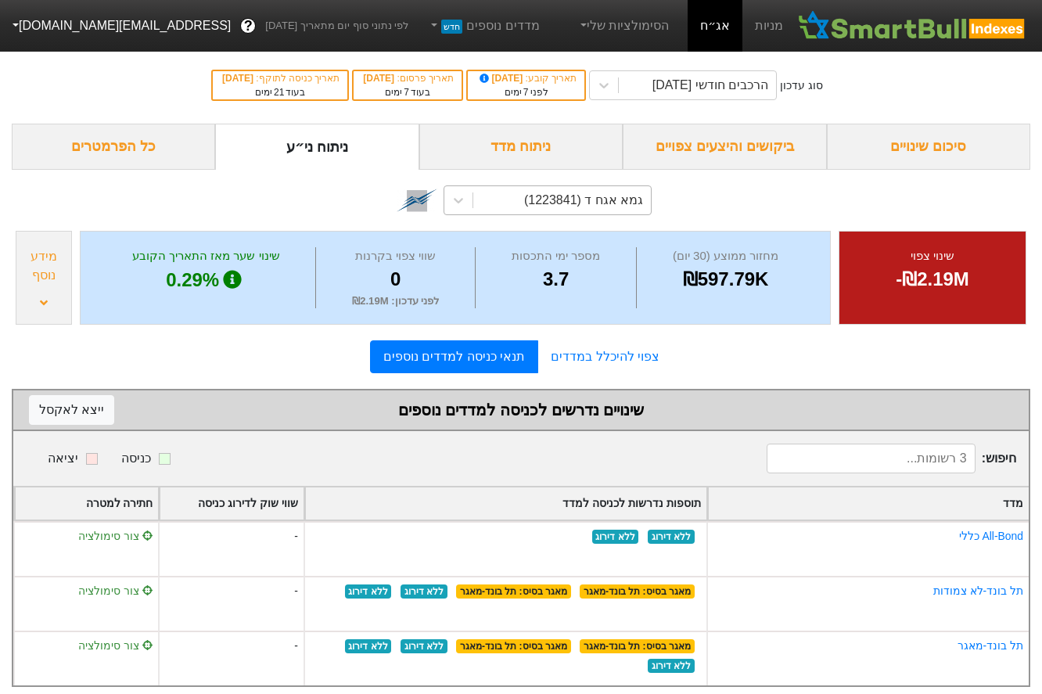
click at [570, 207] on div "גמא אגח ד (1223841)" at bounding box center [583, 200] width 119 height 19
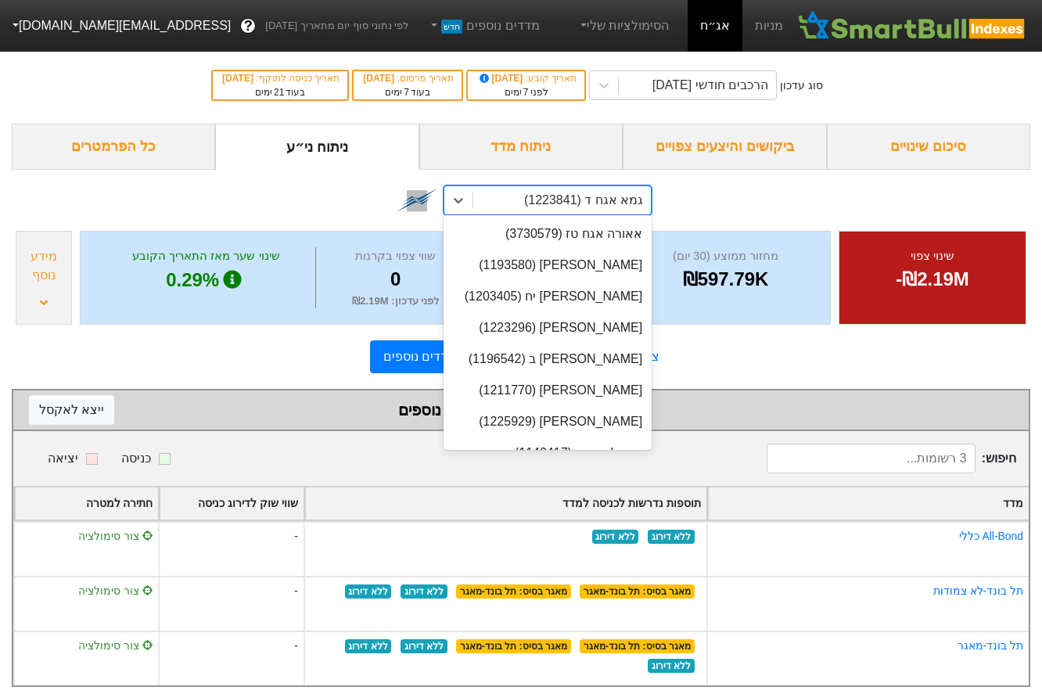
scroll to position [8541, 0]
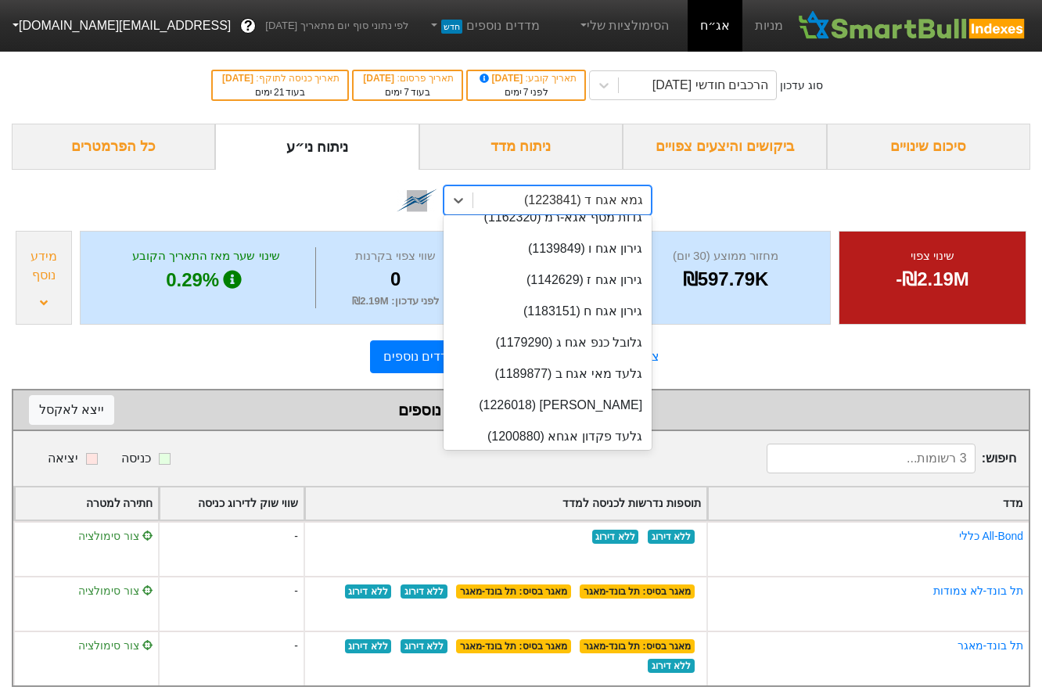
paste input "1229046"
type input "1229046"
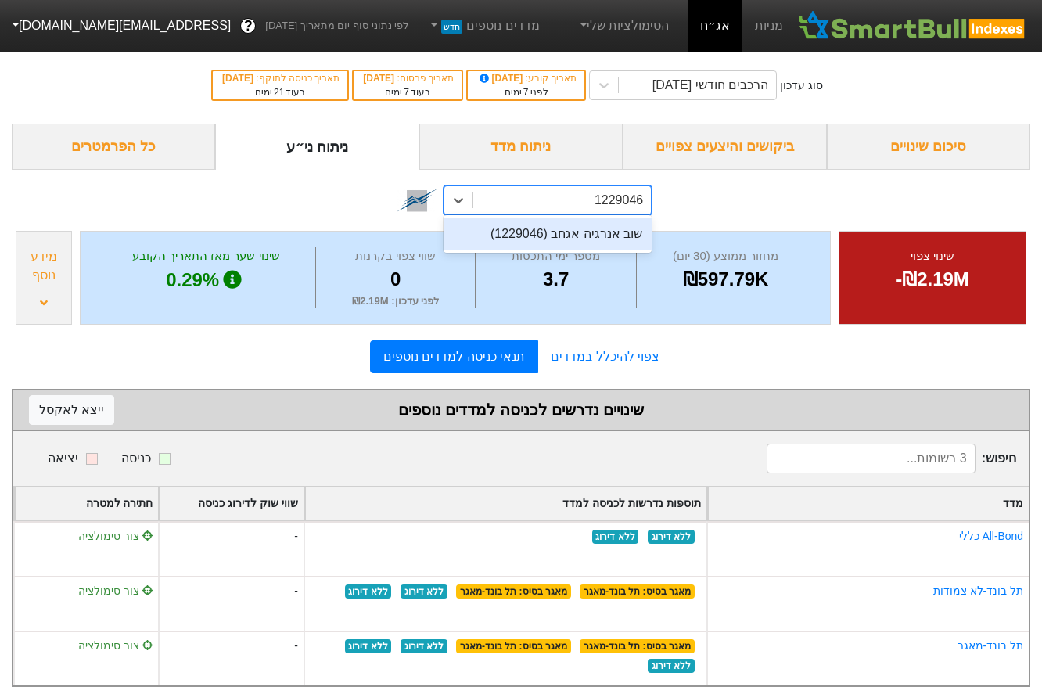
scroll to position [0, 0]
click at [577, 243] on div "שוב אנרגיה אגחב (1229046)" at bounding box center [548, 233] width 208 height 31
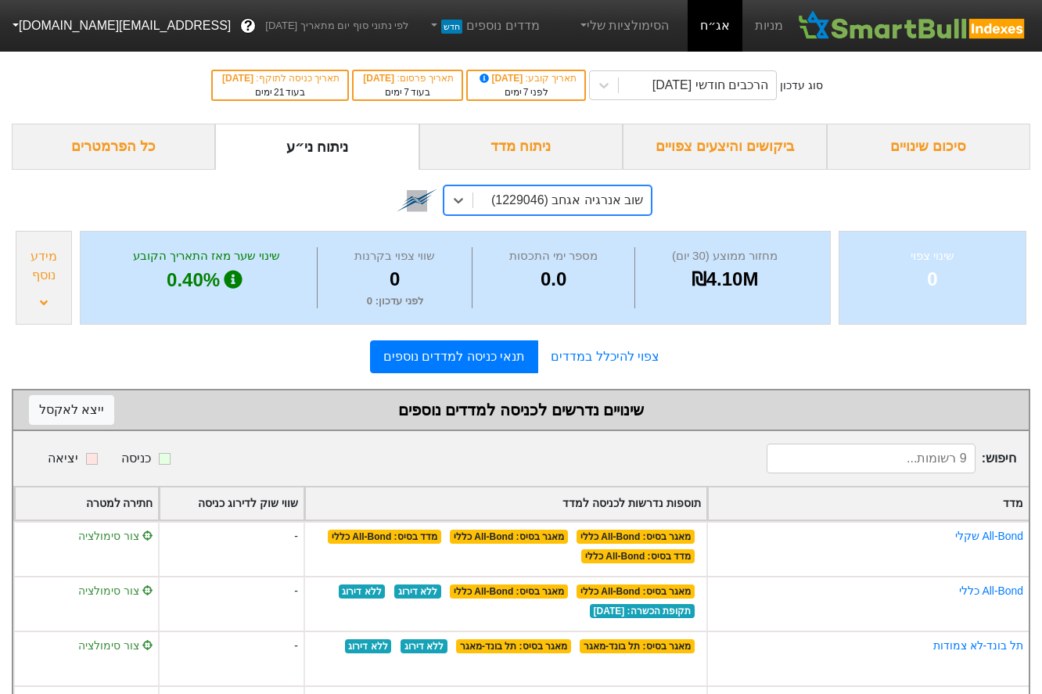
click at [51, 302] on div "מידע נוסף" at bounding box center [44, 278] width 56 height 94
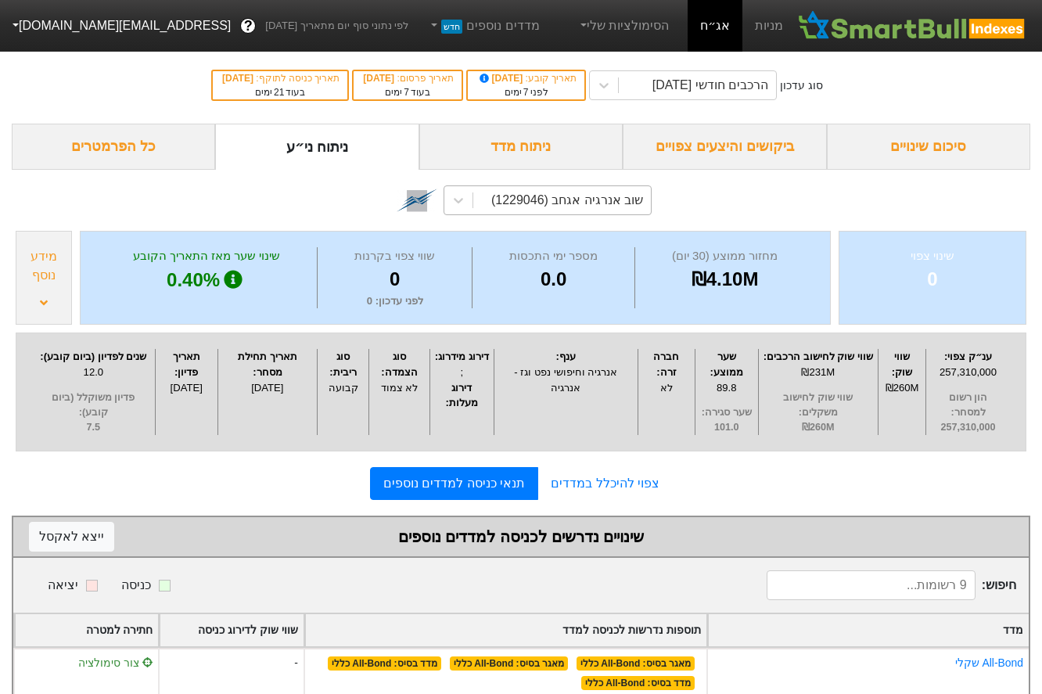
click at [51, 302] on div "מידע נוסף" at bounding box center [44, 278] width 56 height 94
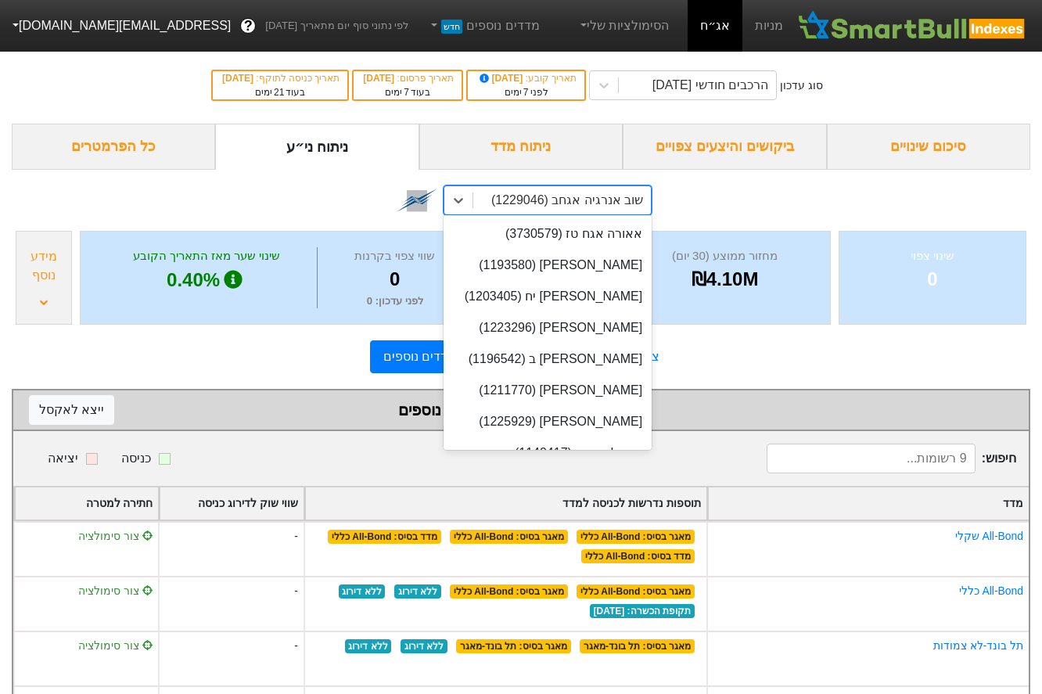
click at [587, 200] on div "שוב אנרגיה אגחב (1229046)" at bounding box center [567, 200] width 152 height 19
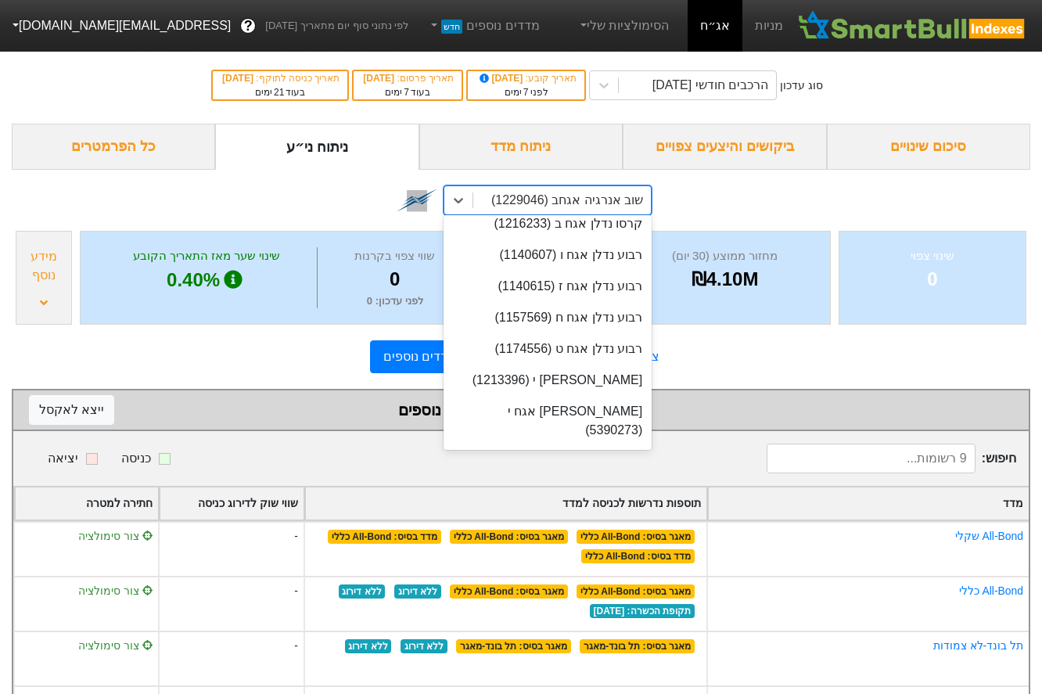
paste input "1198571"
type input "1198571"
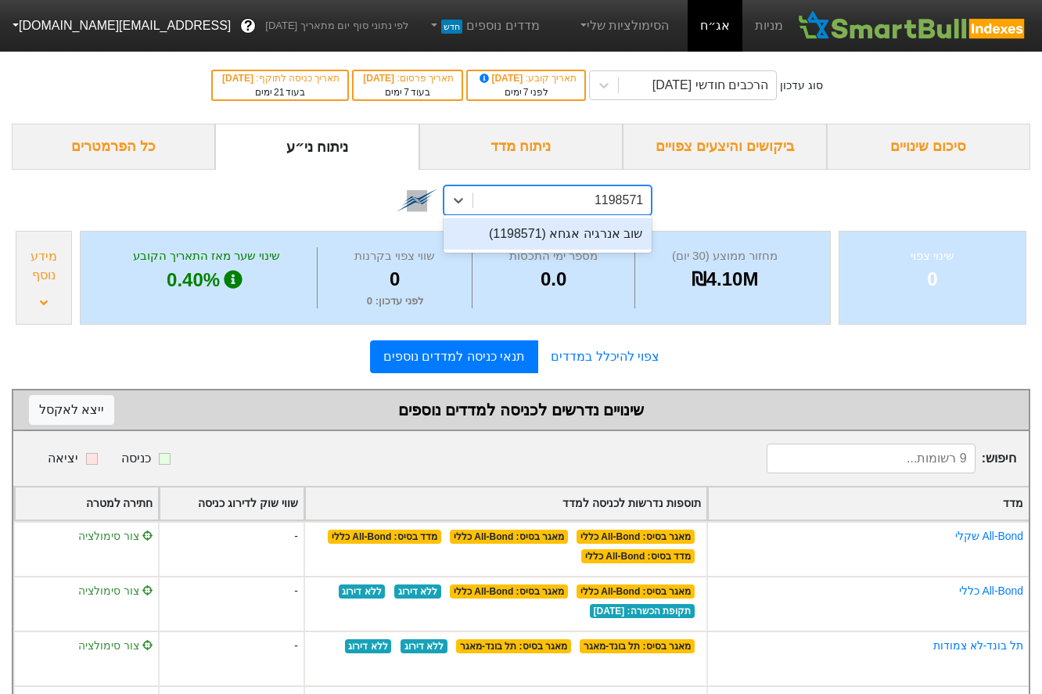
scroll to position [0, 0]
click at [534, 240] on div "שוב אנרגיה אגחא (1198571)" at bounding box center [548, 233] width 208 height 31
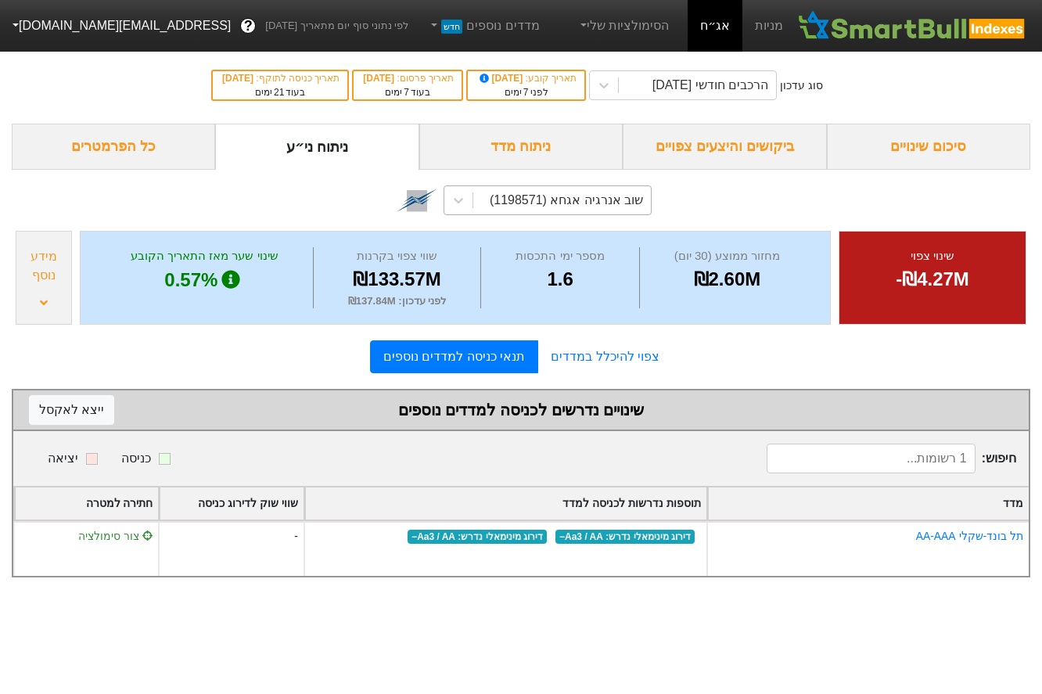
click at [46, 285] on div "מידע נוסף" at bounding box center [43, 266] width 47 height 38
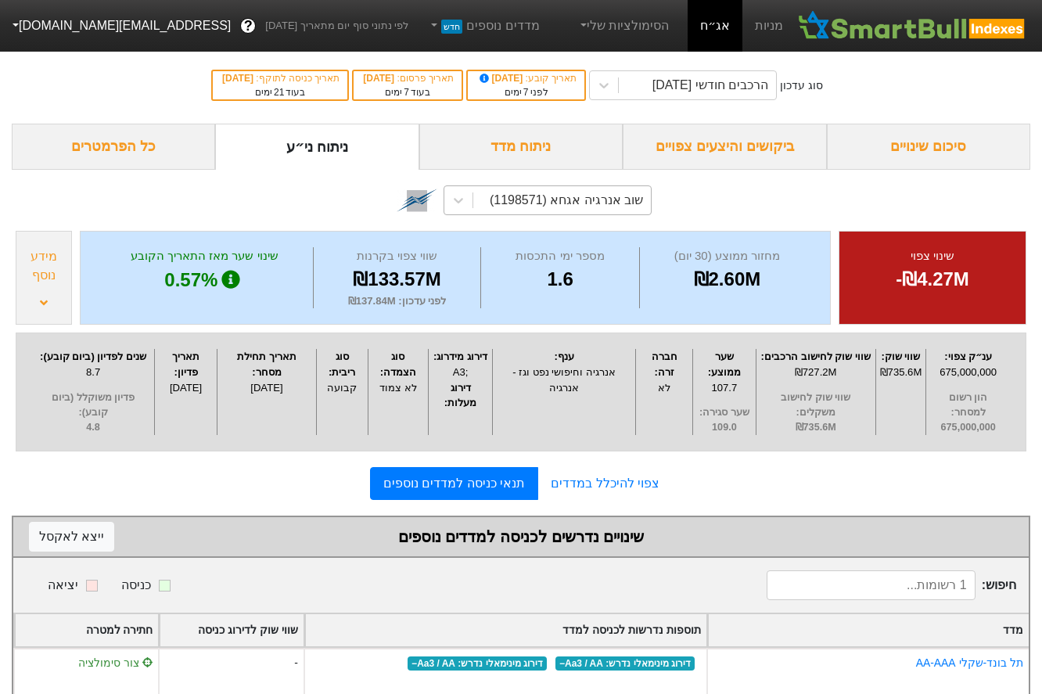
click at [46, 285] on div "מידע נוסף" at bounding box center [43, 266] width 47 height 38
